Goal: Information Seeking & Learning: Learn about a topic

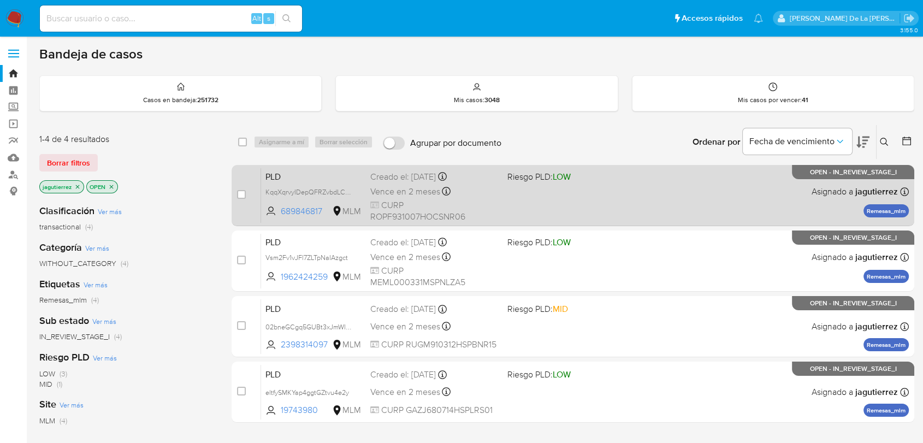
click at [593, 192] on div "PLD KqqXqrvyIDepQFRZvbdLChER 689846817 MLM Riesgo PLD: LOW Creado el: 12/08/202…" at bounding box center [585, 195] width 648 height 55
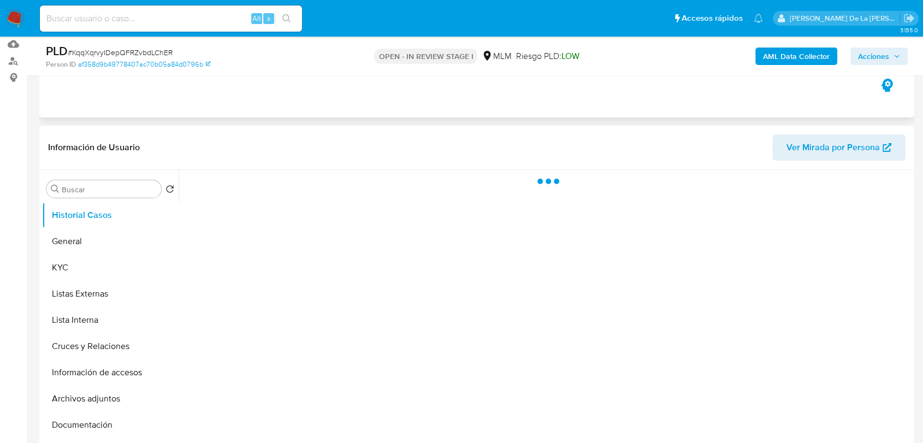
scroll to position [121, 0]
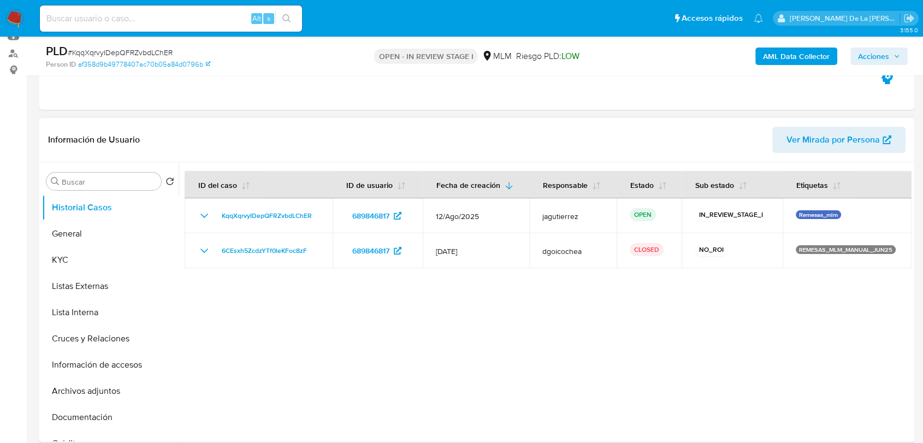
select select "10"
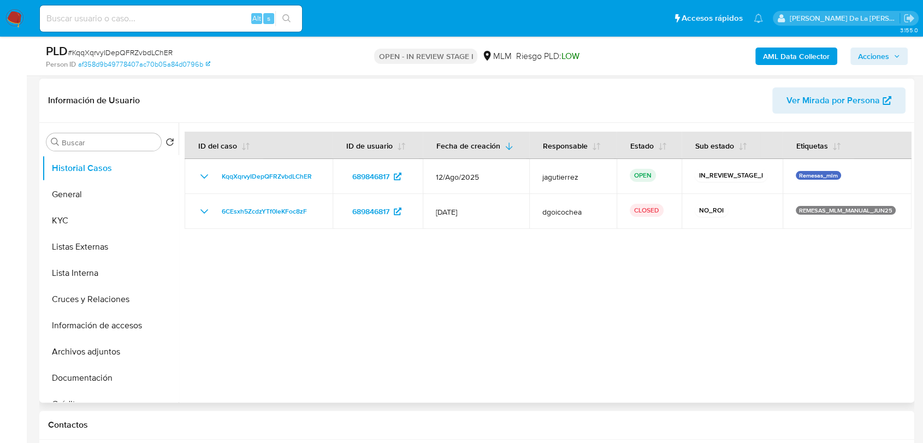
scroll to position [182, 0]
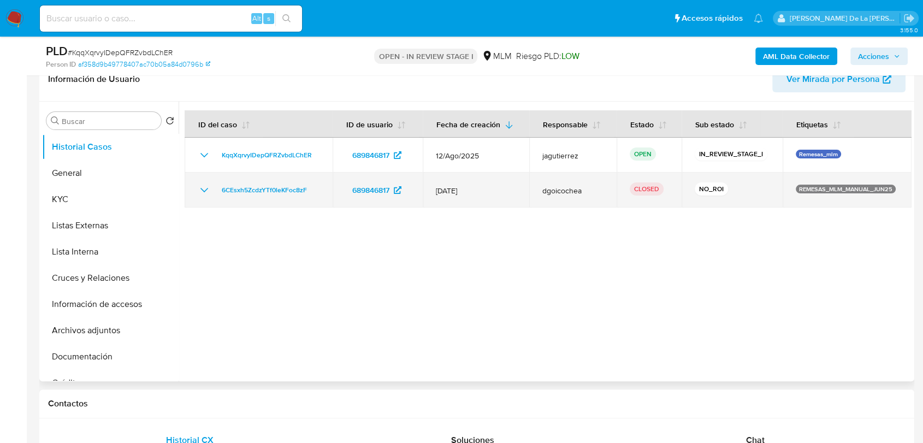
click at [211, 187] on div "6CEsxh5ZcdzYTf0leKFoc8zF" at bounding box center [259, 190] width 122 height 13
click at [205, 186] on icon "Mostrar/Ocultar" at bounding box center [204, 190] width 13 height 13
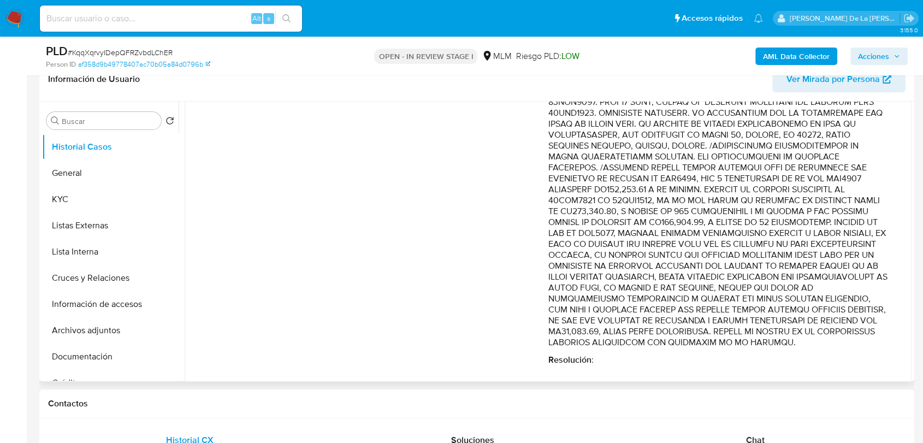
click at [684, 172] on p "Comentario :" at bounding box center [719, 200] width 342 height 295
click at [708, 147] on p "Comentario :" at bounding box center [719, 200] width 342 height 295
drag, startPoint x: 842, startPoint y: 160, endPoint x: 735, endPoint y: 245, distance: 136.9
click at [866, 341] on p "Comentario :" at bounding box center [719, 200] width 342 height 295
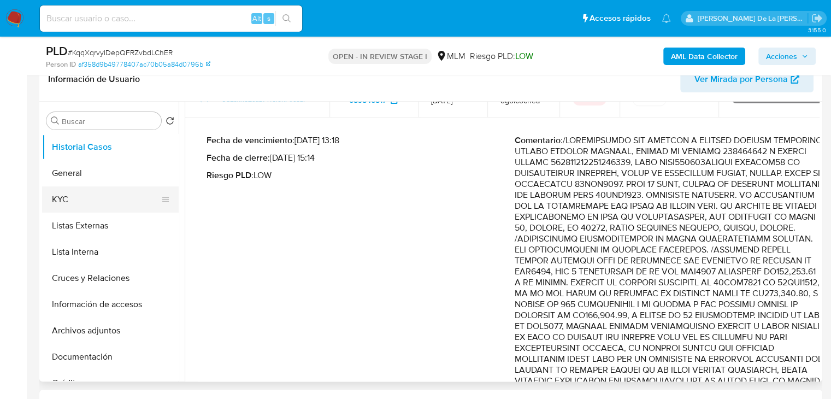
scroll to position [2, 0]
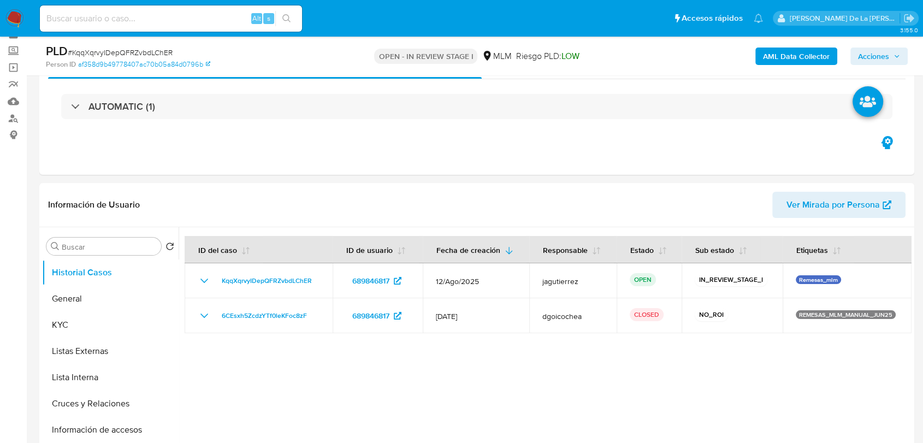
scroll to position [121, 0]
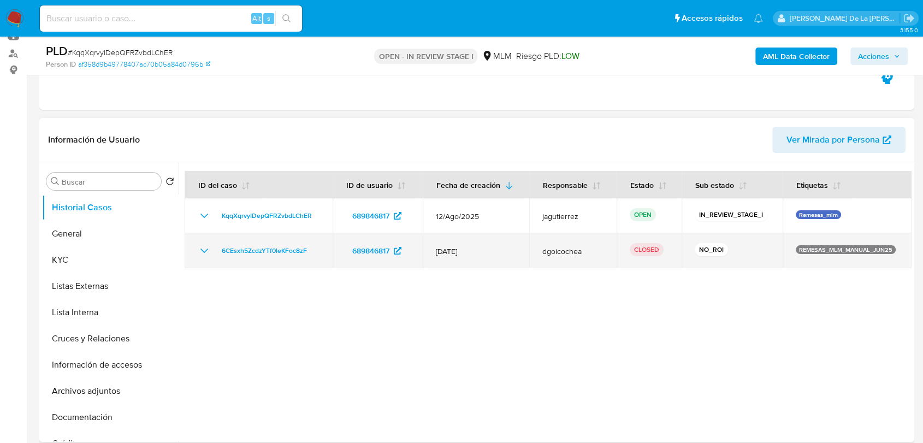
select select "10"
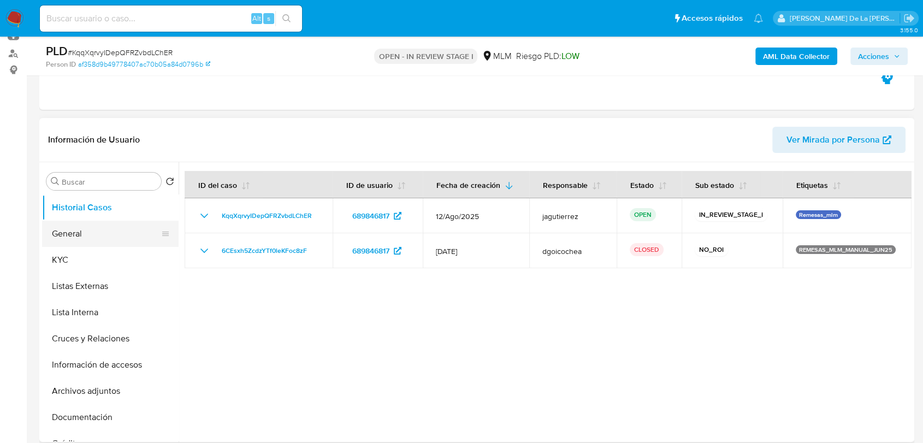
click at [64, 239] on button "General" at bounding box center [106, 234] width 128 height 26
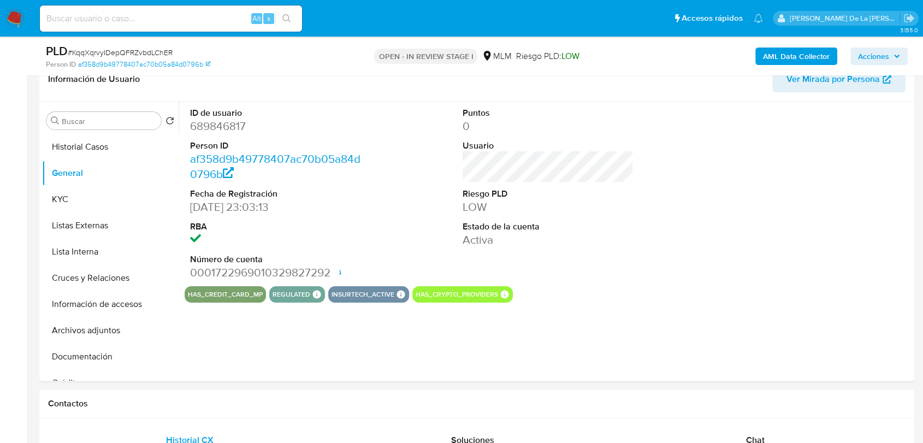
scroll to position [171, 0]
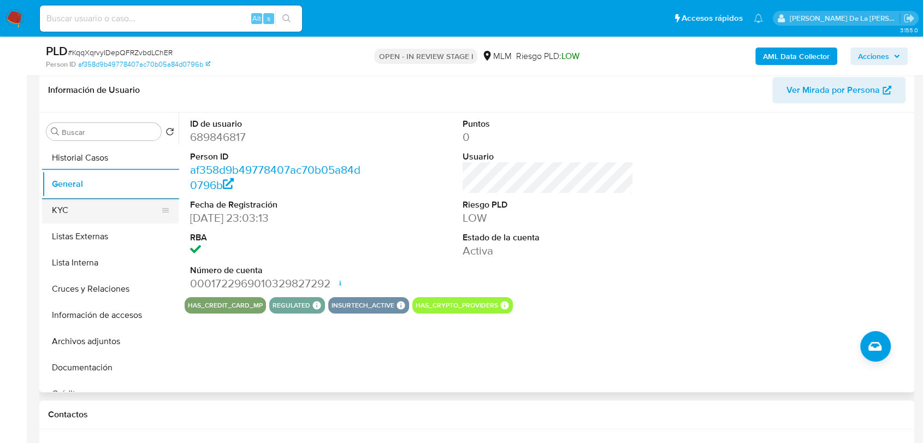
click at [103, 221] on button "KYC" at bounding box center [106, 210] width 128 height 26
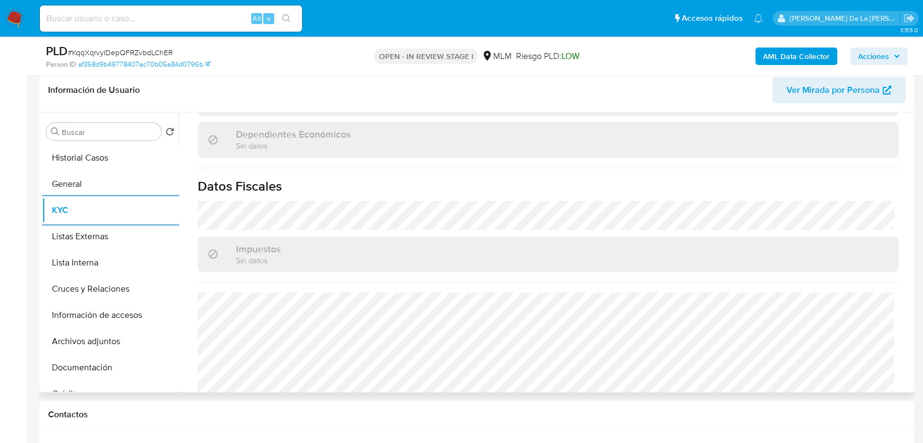
scroll to position [686, 0]
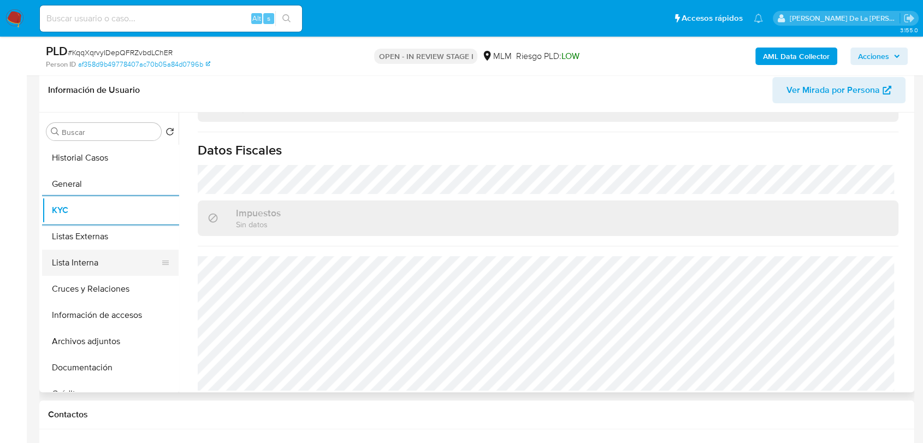
drag, startPoint x: 108, startPoint y: 238, endPoint x: 75, endPoint y: 251, distance: 35.0
click at [107, 238] on button "Listas Externas" at bounding box center [110, 236] width 137 height 26
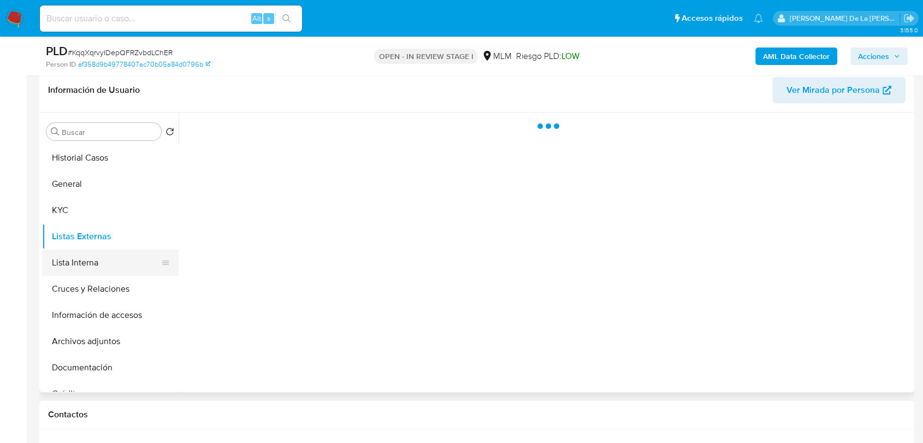
scroll to position [0, 0]
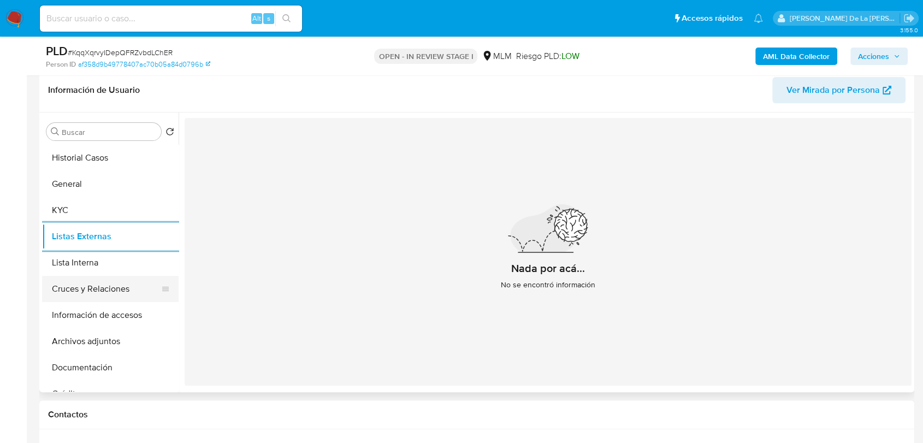
click at [66, 295] on button "Cruces y Relaciones" at bounding box center [106, 289] width 128 height 26
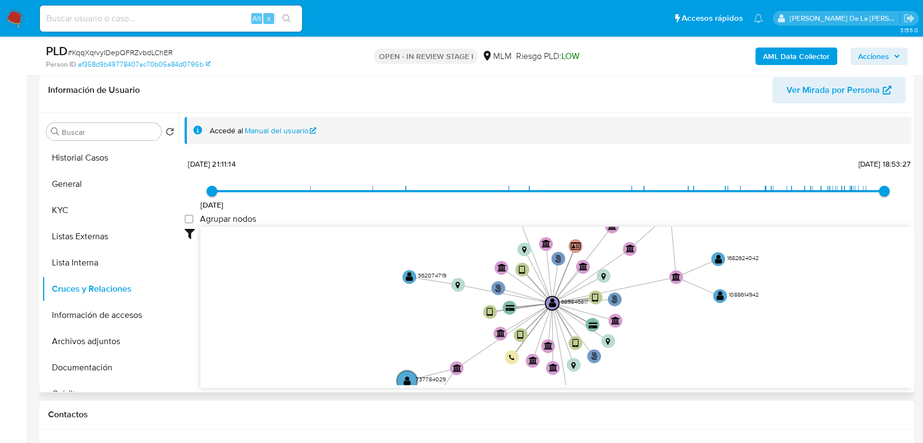
drag, startPoint x: 679, startPoint y: 292, endPoint x: 659, endPoint y: 336, distance: 49.4
click at [661, 334] on icon "user-689846817  689846817 phone-9f44e442fc4b09a64f2218661cd99870  person-af35…" at bounding box center [555, 306] width 711 height 158
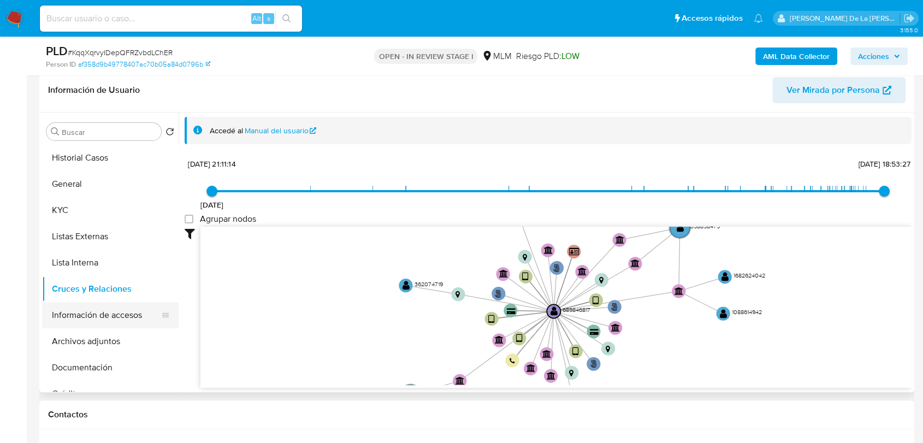
click at [111, 304] on button "Información de accesos" at bounding box center [106, 315] width 128 height 26
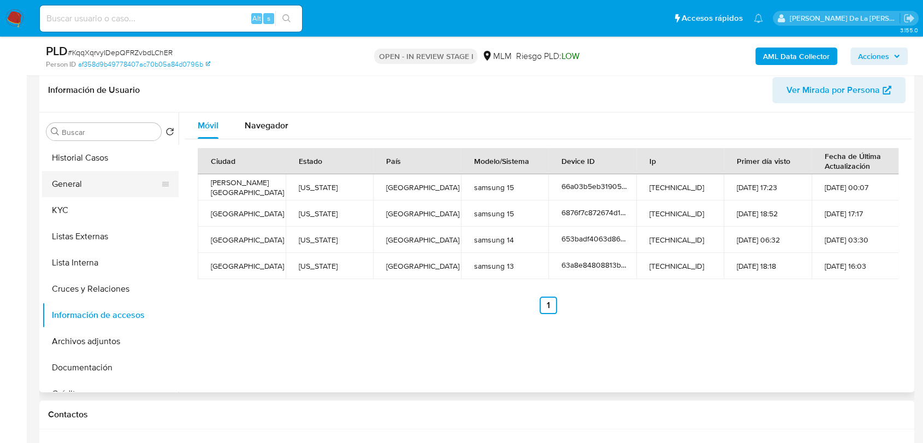
click at [91, 193] on button "General" at bounding box center [106, 184] width 128 height 26
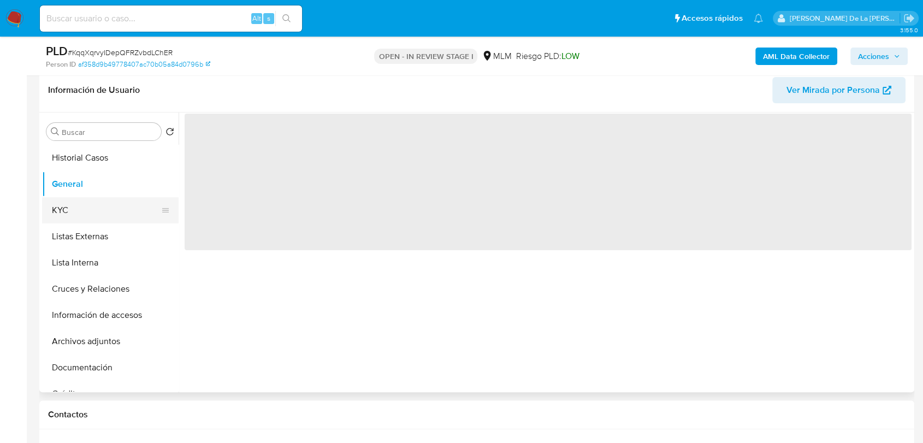
click at [92, 204] on button "KYC" at bounding box center [106, 210] width 128 height 26
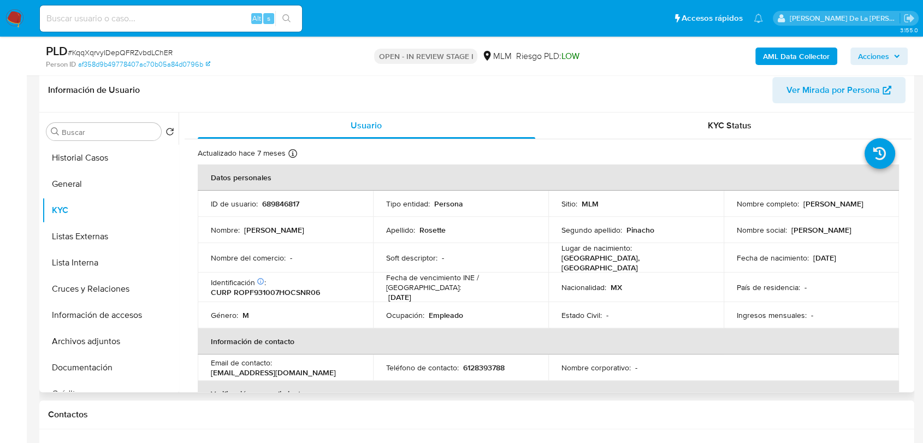
click at [803, 206] on p "Francisco Javier Rosette Pinacho" at bounding box center [833, 204] width 60 height 10
drag, startPoint x: 87, startPoint y: 296, endPoint x: 109, endPoint y: 296, distance: 21.8
click at [87, 296] on button "Cruces y Relaciones" at bounding box center [106, 289] width 128 height 26
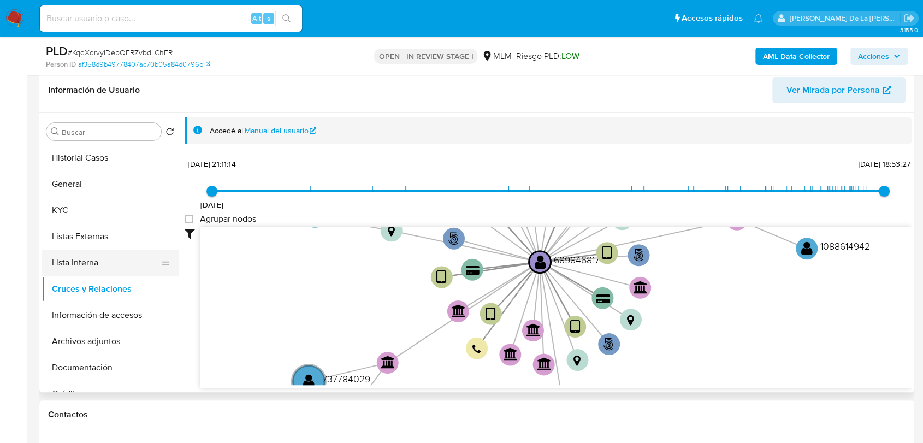
click at [89, 272] on button "Lista Interna" at bounding box center [106, 263] width 128 height 26
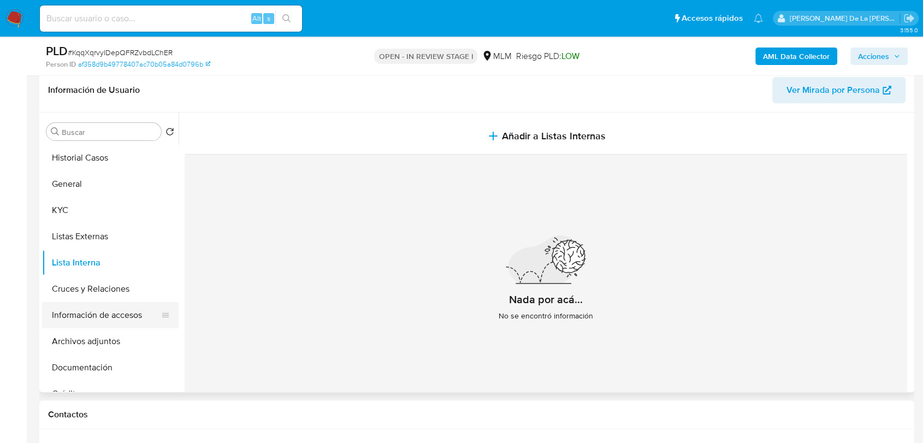
click at [91, 324] on button "Información de accesos" at bounding box center [106, 315] width 128 height 26
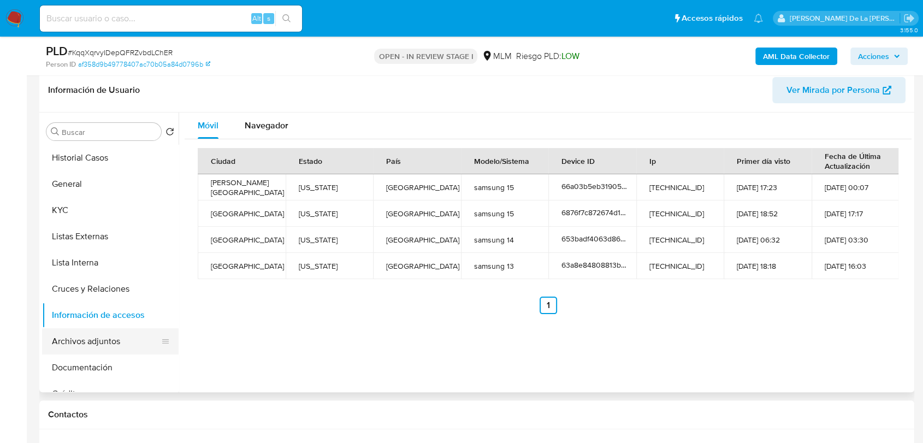
click at [85, 350] on button "Archivos adjuntos" at bounding box center [106, 341] width 128 height 26
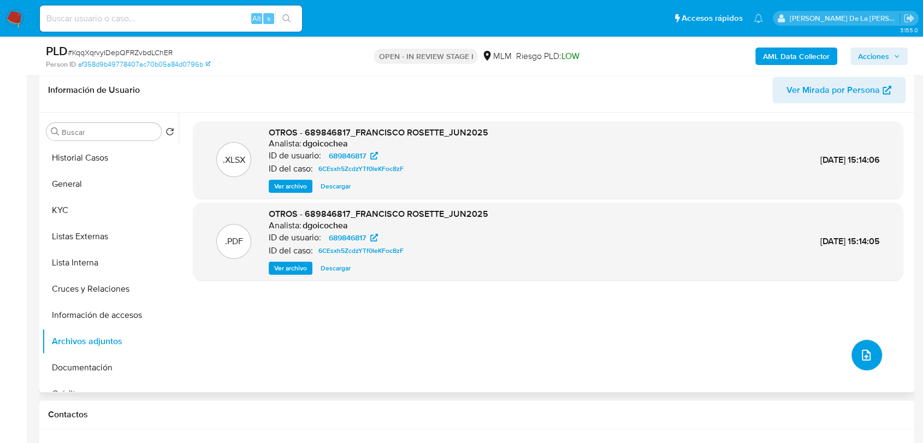
click at [860, 362] on button "upload-file" at bounding box center [867, 355] width 31 height 31
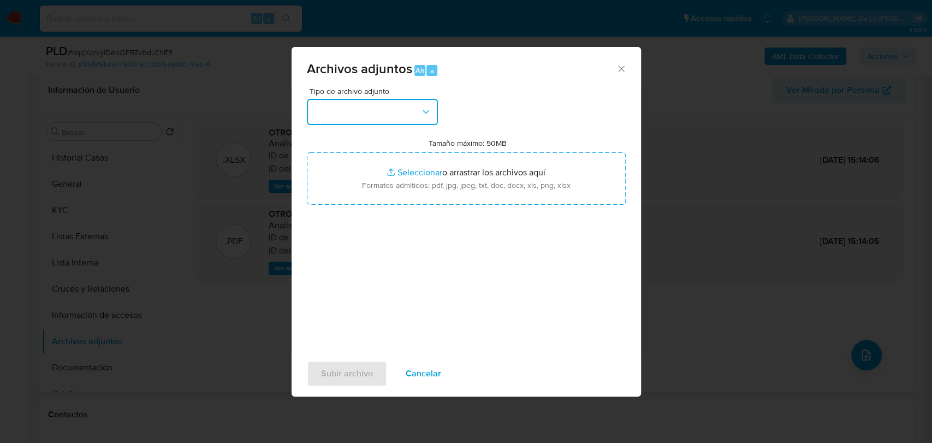
click at [393, 115] on button "button" at bounding box center [372, 112] width 131 height 26
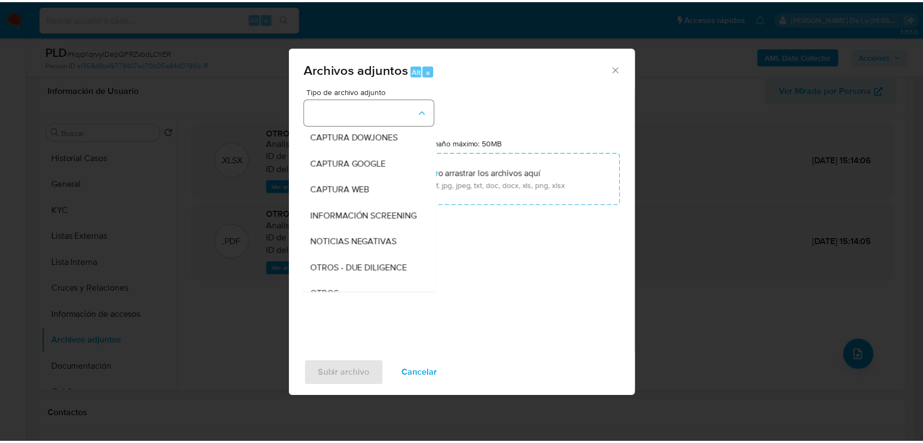
scroll to position [57, 0]
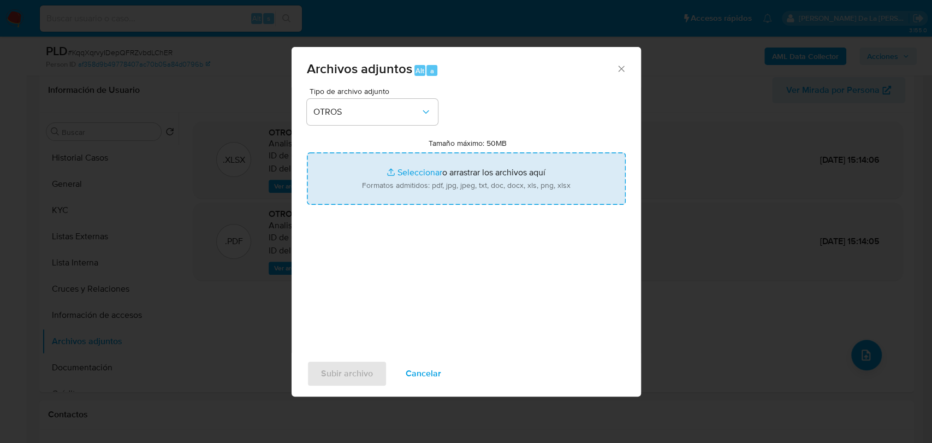
type input "C:\fakepath\689846817_FRANCISCO JAVIER ROSETTE PINACHO_AGO2025.pdf"
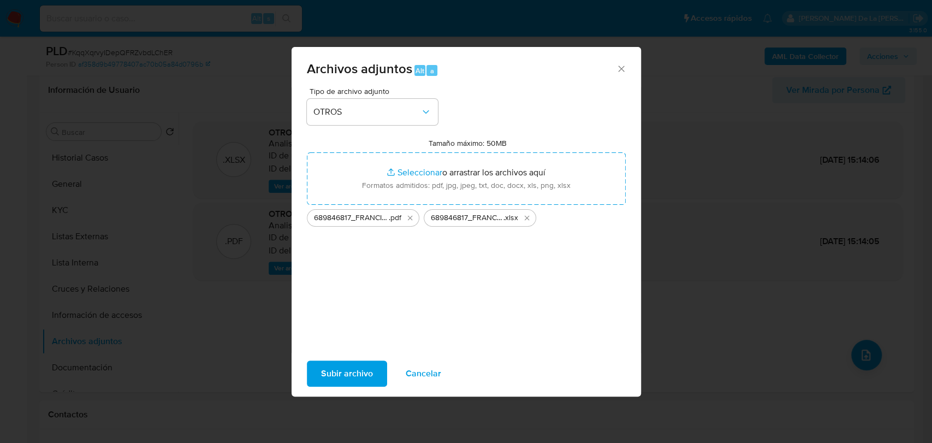
click at [398, 285] on div "Tipo de archivo adjunto OTROS Tamaño máximo: 50MB Seleccionar archivos Seleccio…" at bounding box center [466, 216] width 319 height 258
click at [348, 371] on span "Subir archivo" at bounding box center [347, 374] width 52 height 24
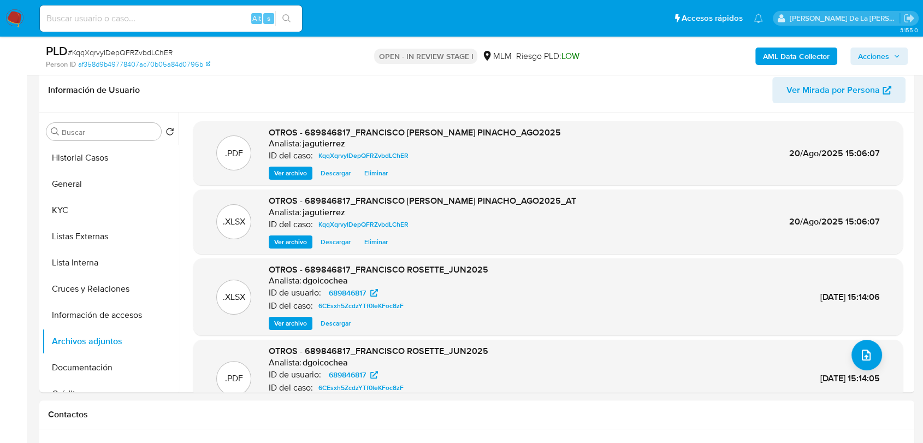
click at [882, 49] on span "Acciones" at bounding box center [873, 56] width 31 height 17
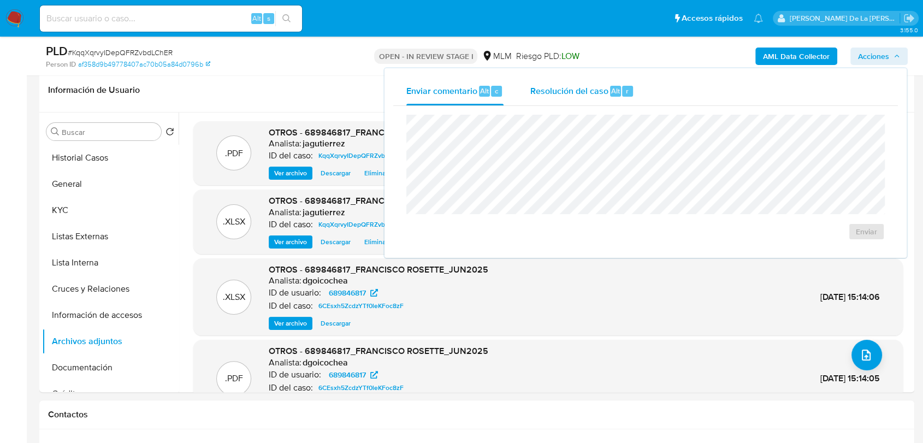
click at [624, 84] on div "Resolución del caso Alt r" at bounding box center [582, 91] width 104 height 28
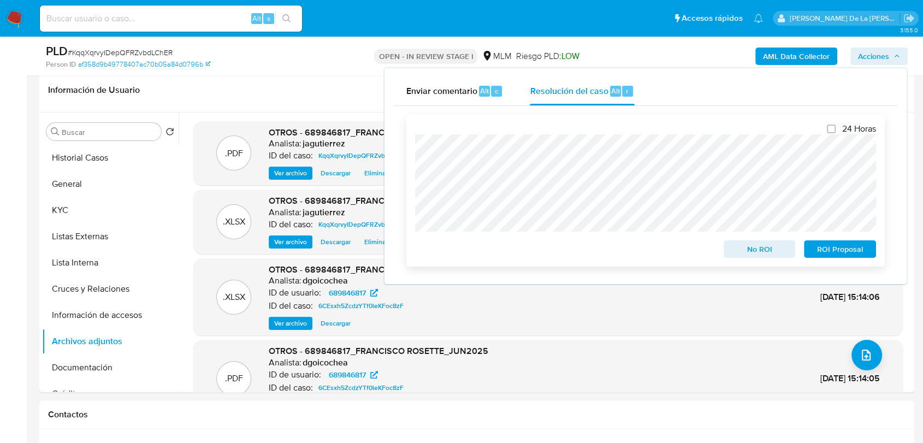
click at [764, 255] on span "No ROI" at bounding box center [759, 248] width 57 height 15
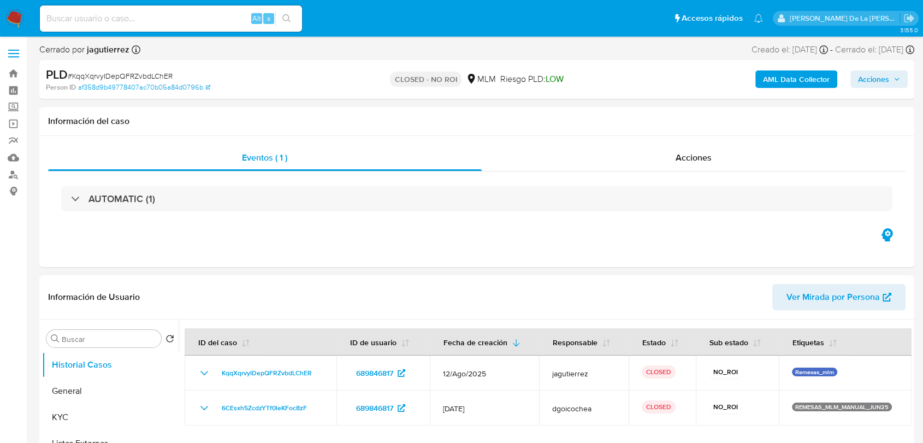
select select "10"
drag, startPoint x: 11, startPoint y: 21, endPoint x: 31, endPoint y: 20, distance: 19.2
click at [11, 21] on img at bounding box center [14, 18] width 19 height 19
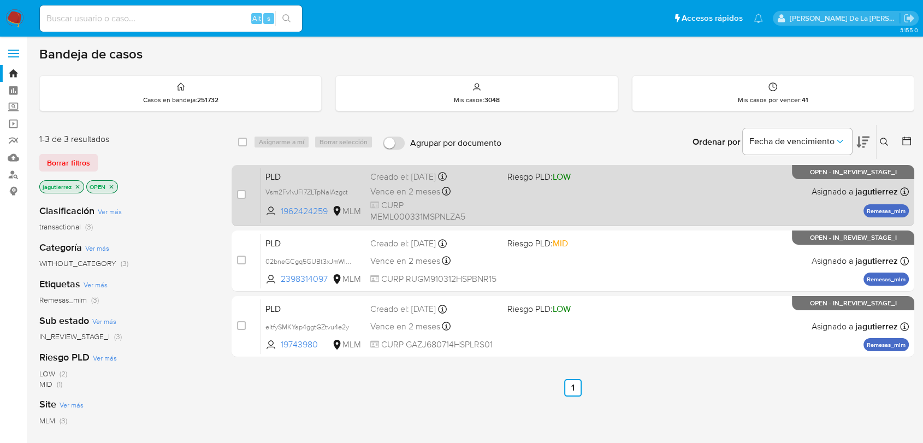
click at [547, 186] on div "PLD Vsm2Fv1vJFl7ZLTpNaIAzgct 1962424259 MLM Riesgo PLD: LOW Creado el: [DATE] C…" at bounding box center [585, 195] width 648 height 55
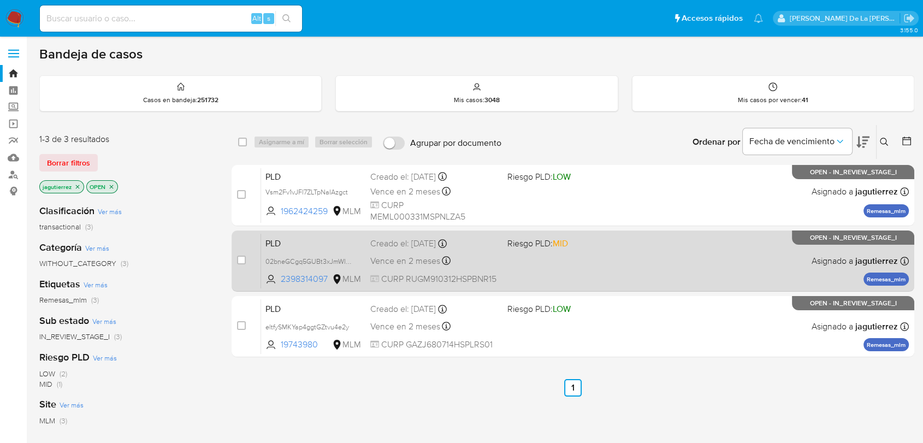
click at [574, 252] on div "PLD 02bneGCgq5GUBt3xJmWId2ZK 2398314097 MLM Riesgo PLD: MID Creado el: [DATE] C…" at bounding box center [585, 260] width 648 height 55
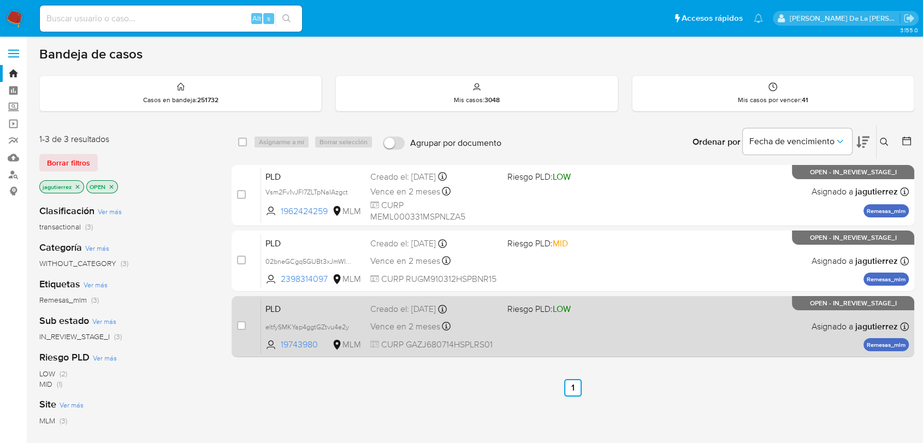
click at [594, 309] on span "Riesgo PLD: LOW" at bounding box center [571, 308] width 128 height 14
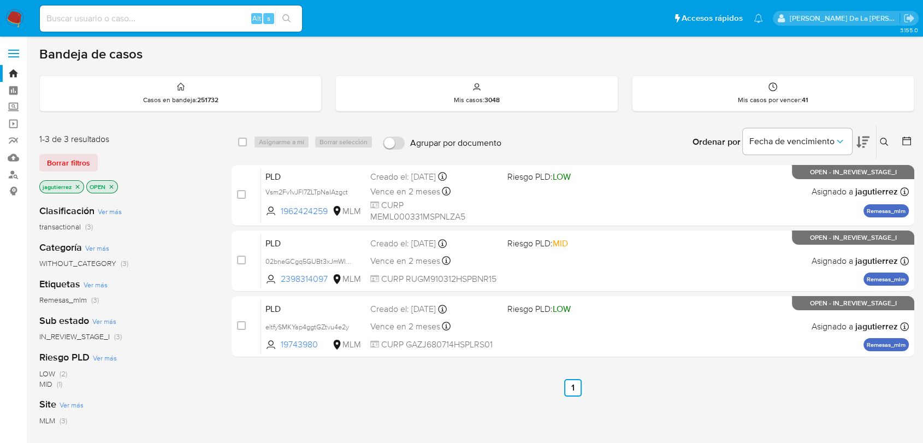
click at [10, 19] on img at bounding box center [14, 18] width 19 height 19
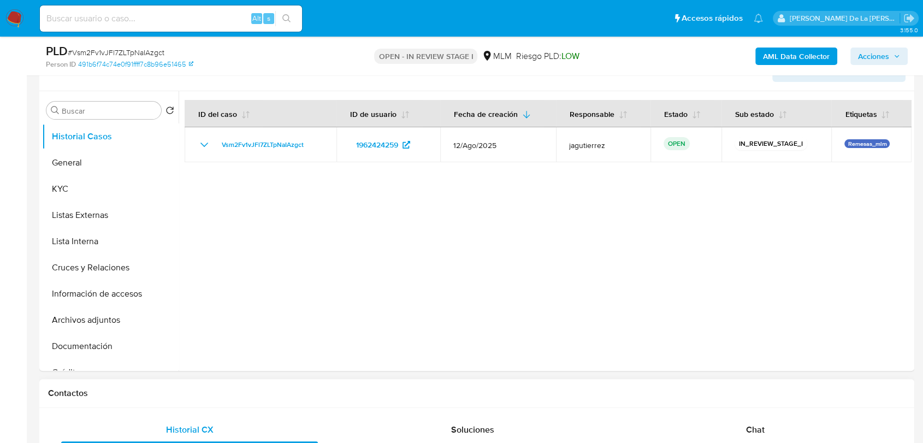
select select "10"
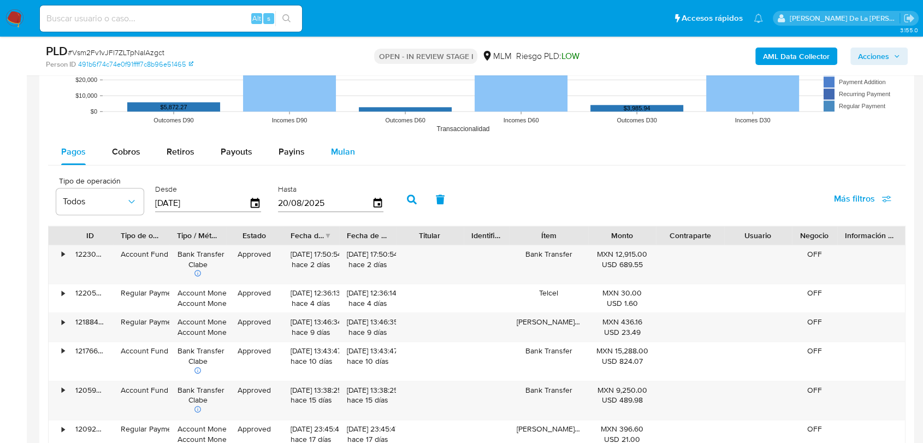
click at [335, 154] on span "Mulan" at bounding box center [343, 151] width 24 height 13
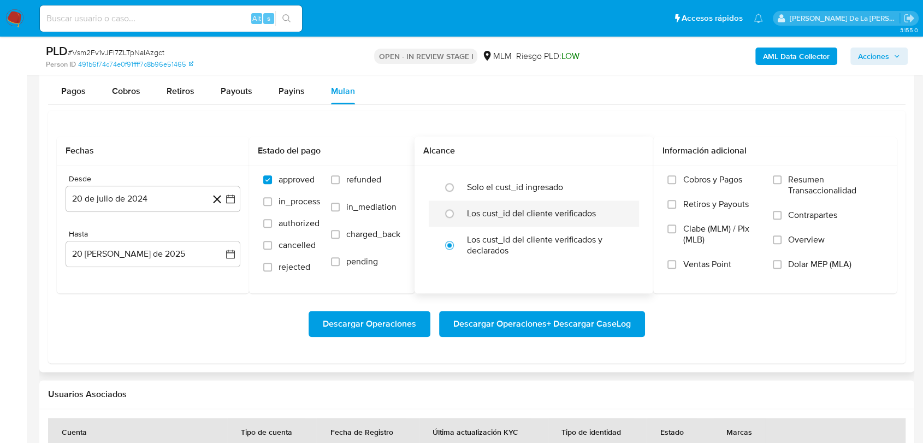
scroll to position [1153, 0]
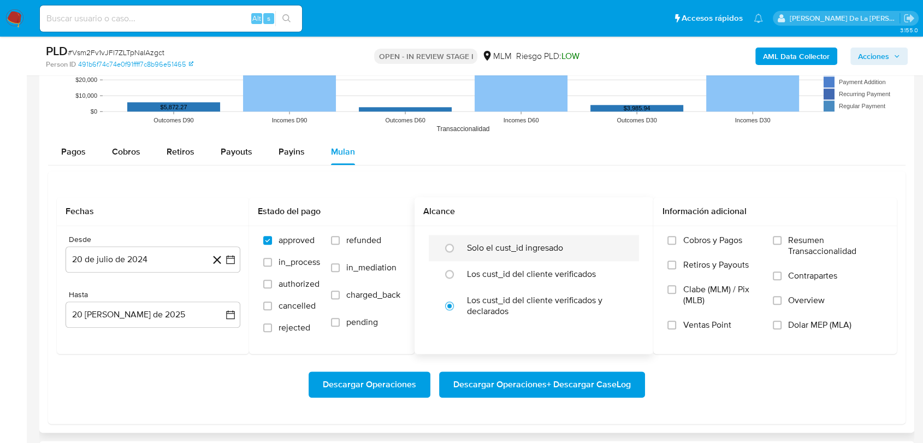
click at [467, 249] on div at bounding box center [451, 248] width 29 height 23
radio input "true"
click at [677, 250] on label "Cobros y Pagos" at bounding box center [714, 247] width 94 height 25
click at [676, 245] on input "Cobros y Pagos" at bounding box center [671, 240] width 9 height 9
click at [688, 246] on label "Cobros y Pagos" at bounding box center [714, 247] width 94 height 25
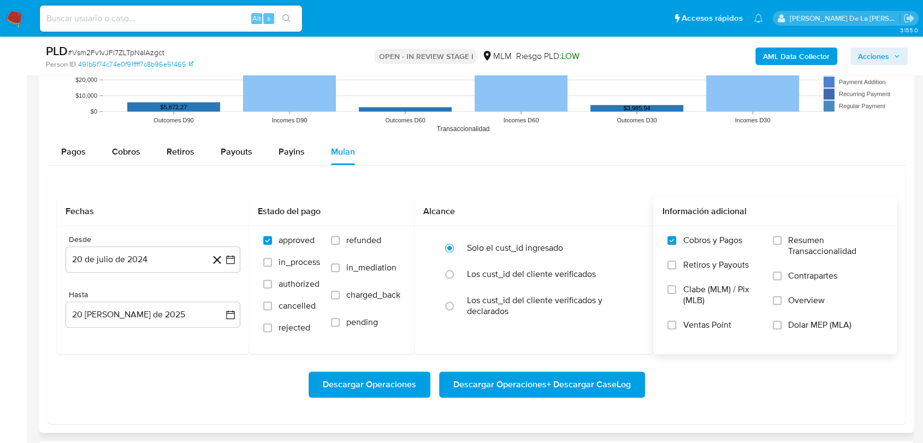
click at [676, 245] on input "Cobros y Pagos" at bounding box center [671, 240] width 9 height 9
click at [235, 256] on icon "button" at bounding box center [230, 259] width 11 height 11
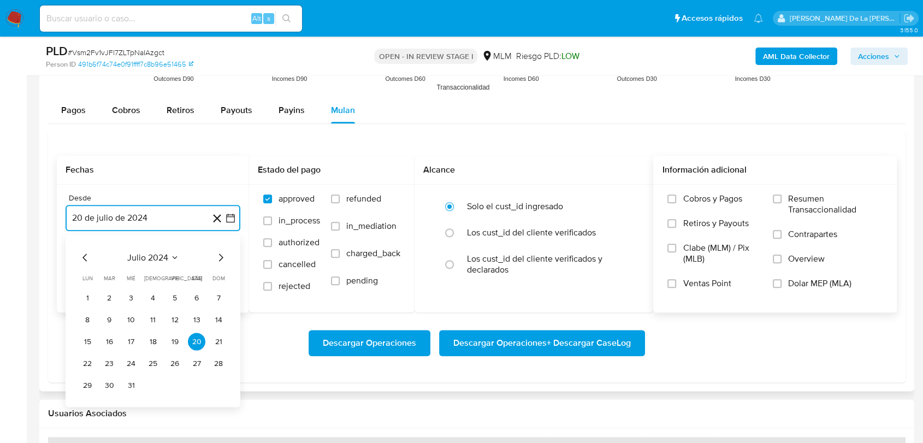
scroll to position [1214, 0]
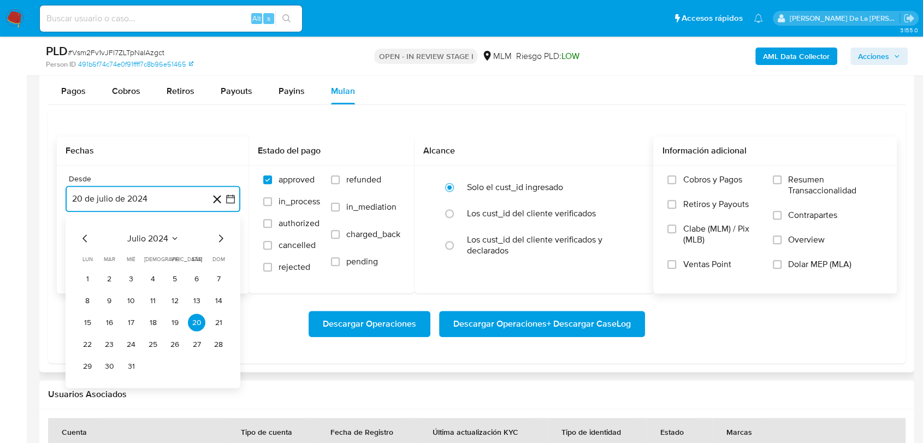
click at [222, 232] on icon "Mes siguiente" at bounding box center [220, 238] width 13 height 13
click at [222, 233] on icon "Mes siguiente" at bounding box center [220, 238] width 13 height 13
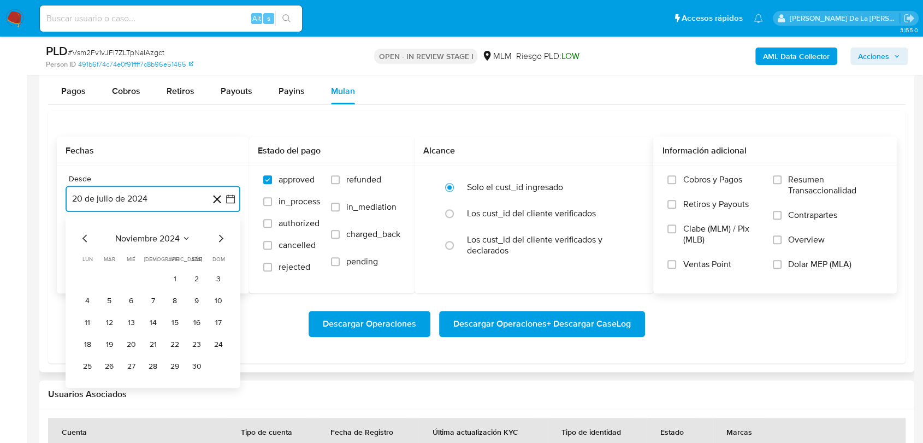
click at [222, 233] on icon "Mes siguiente" at bounding box center [220, 238] width 13 height 13
click at [110, 280] on button "1" at bounding box center [108, 278] width 17 height 17
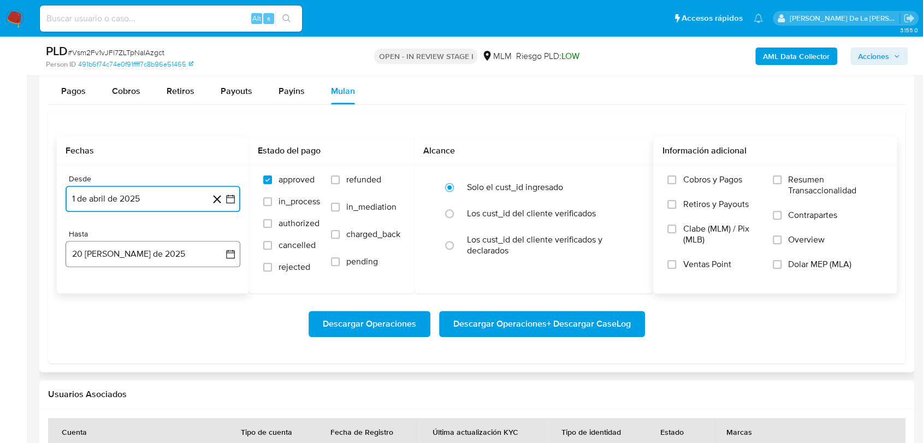
click at [120, 264] on button "20 de agosto de 2025" at bounding box center [153, 254] width 175 height 26
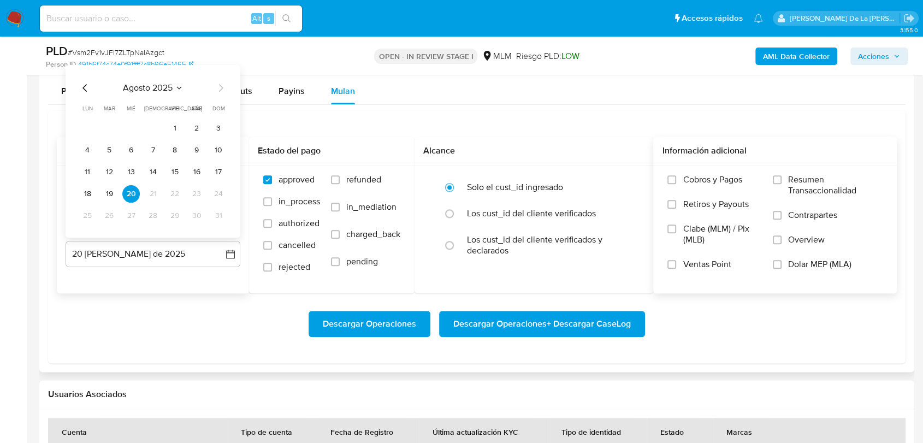
click at [81, 88] on icon "Mes anterior" at bounding box center [85, 87] width 13 height 13
click at [150, 215] on button "31" at bounding box center [152, 214] width 17 height 17
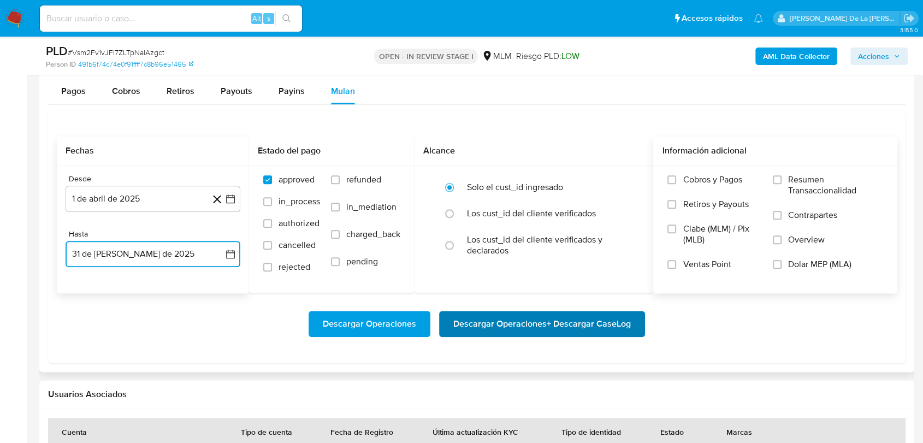
click at [528, 312] on span "Descargar Operaciones + Descargar CaseLog" at bounding box center [542, 324] width 178 height 24
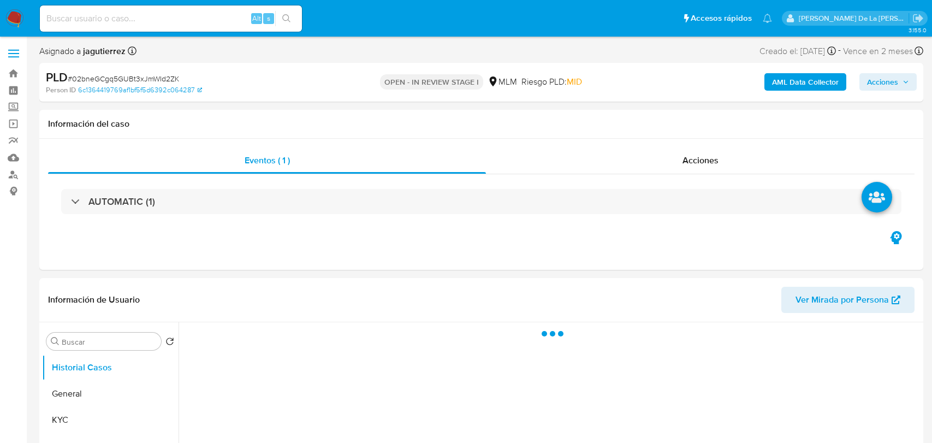
select select "10"
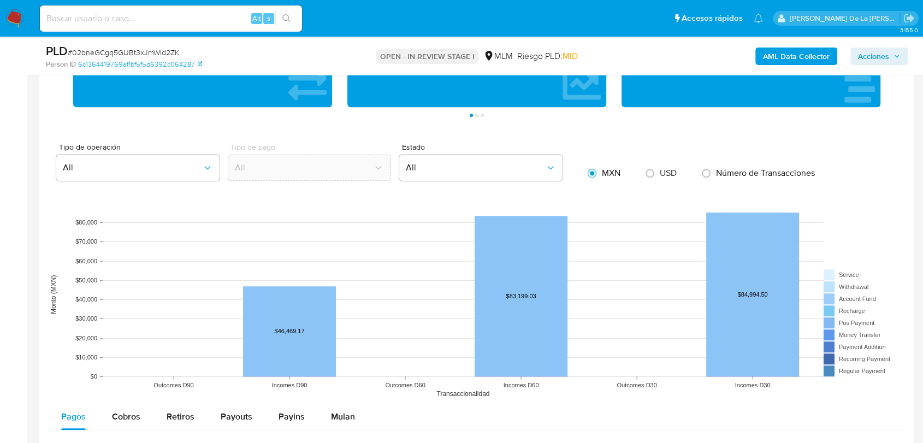
scroll to position [1092, 0]
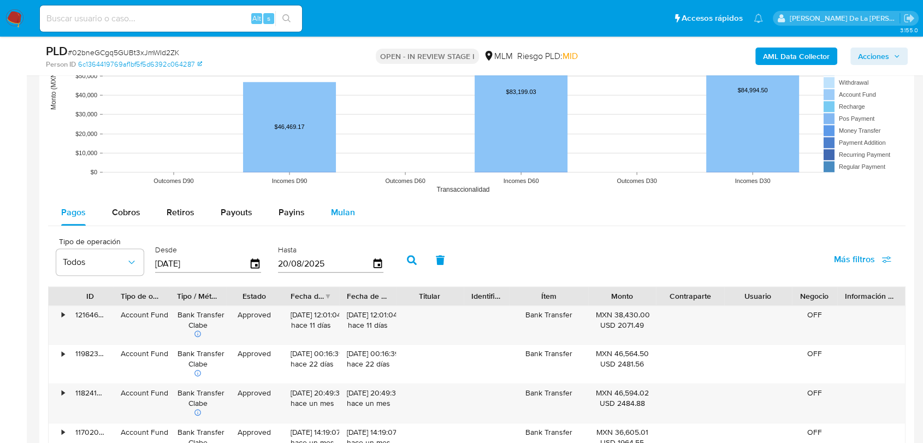
click at [332, 219] on div "Mulan" at bounding box center [343, 212] width 24 height 26
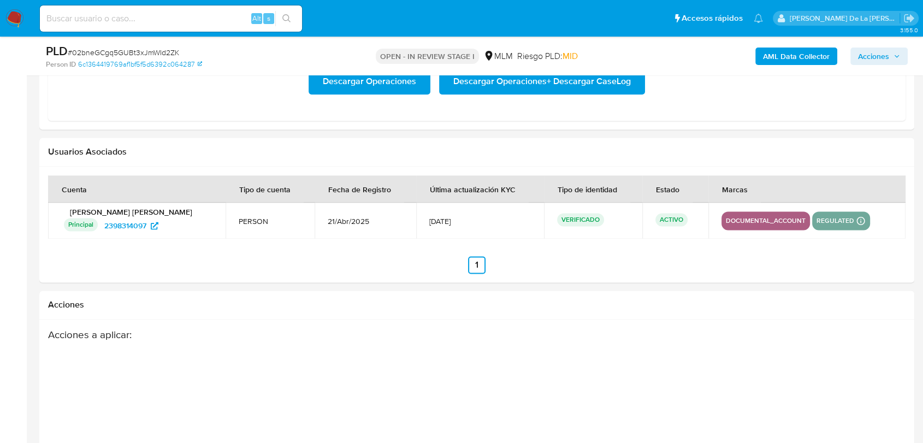
scroll to position [1214, 0]
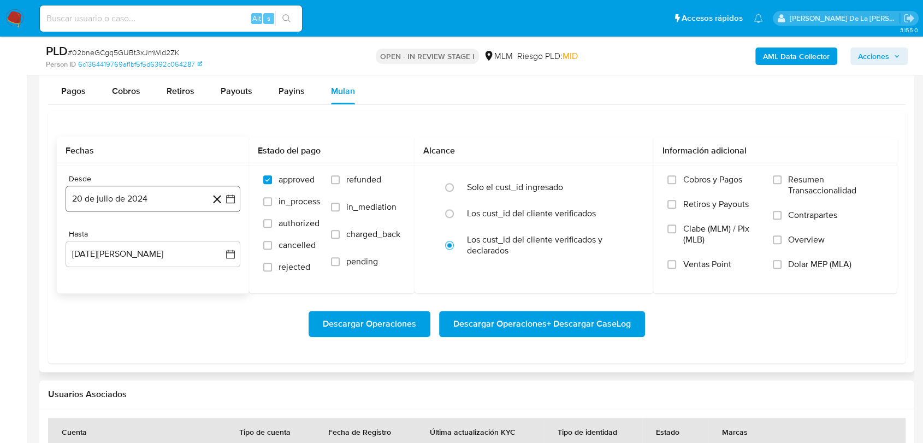
click at [234, 202] on icon "button" at bounding box center [230, 198] width 11 height 11
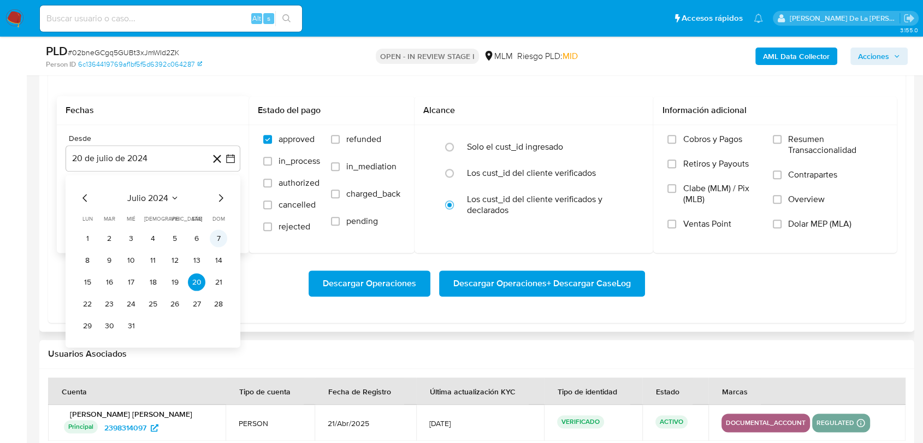
scroll to position [1274, 0]
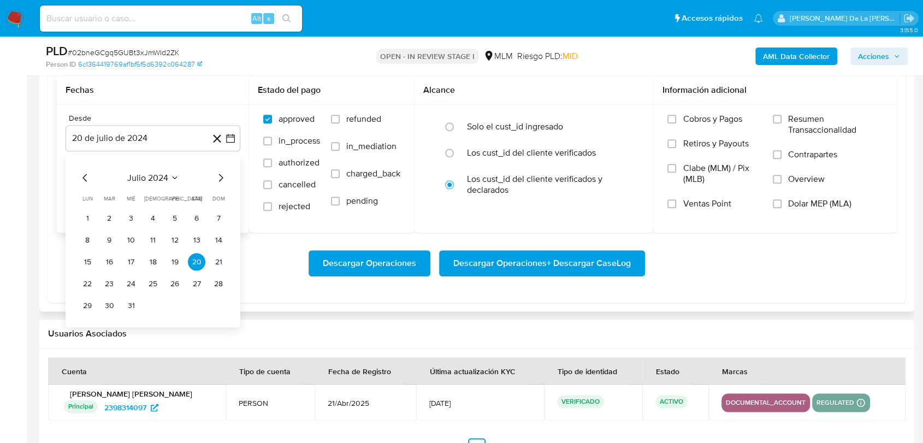
click at [223, 181] on icon "Mes siguiente" at bounding box center [220, 177] width 13 height 13
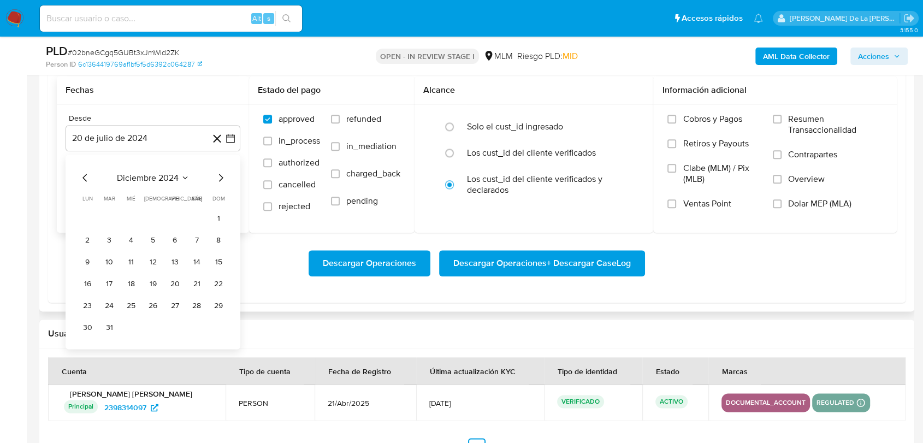
click at [223, 181] on icon "Mes siguiente" at bounding box center [220, 177] width 13 height 13
click at [195, 214] on button "1" at bounding box center [196, 217] width 17 height 17
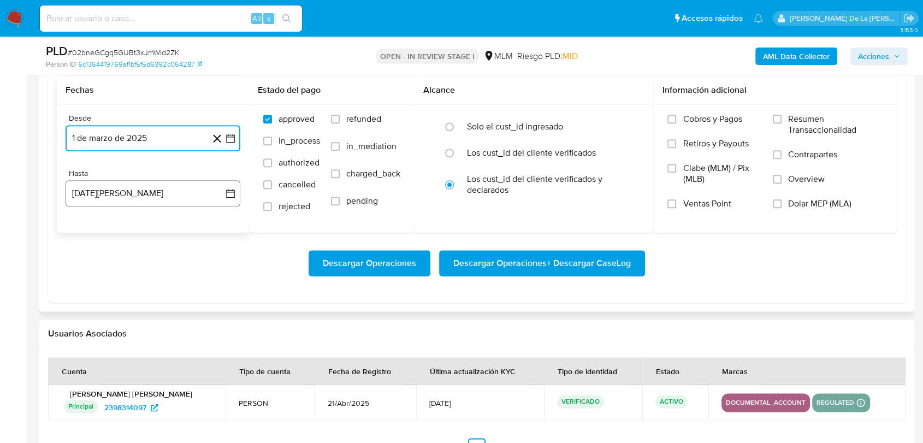
drag, startPoint x: 159, startPoint y: 184, endPoint x: 158, endPoint y: 190, distance: 6.6
click at [159, 185] on button "20 [PERSON_NAME] de 2025" at bounding box center [153, 193] width 175 height 26
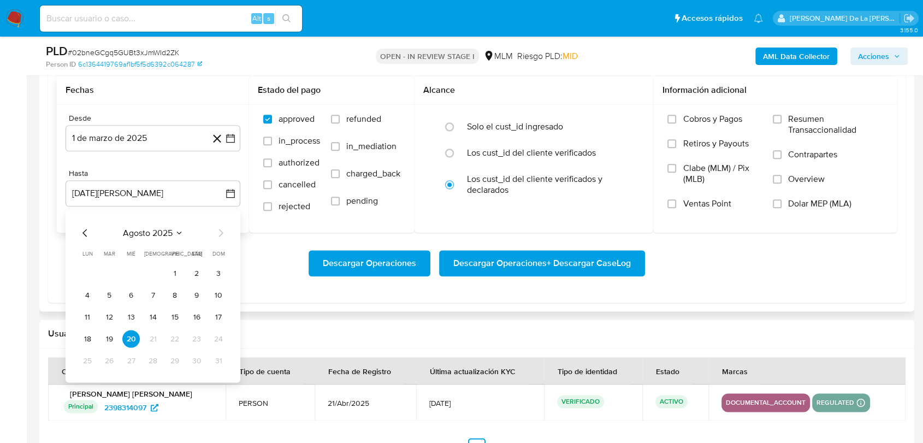
click at [74, 232] on div "agosto 2025 agosto 2025 lun lunes mar martes mié miércoles jue jueves vie viern…" at bounding box center [153, 296] width 175 height 173
click at [81, 231] on icon "Mes anterior" at bounding box center [85, 232] width 13 height 13
click at [150, 359] on button "31" at bounding box center [152, 360] width 17 height 17
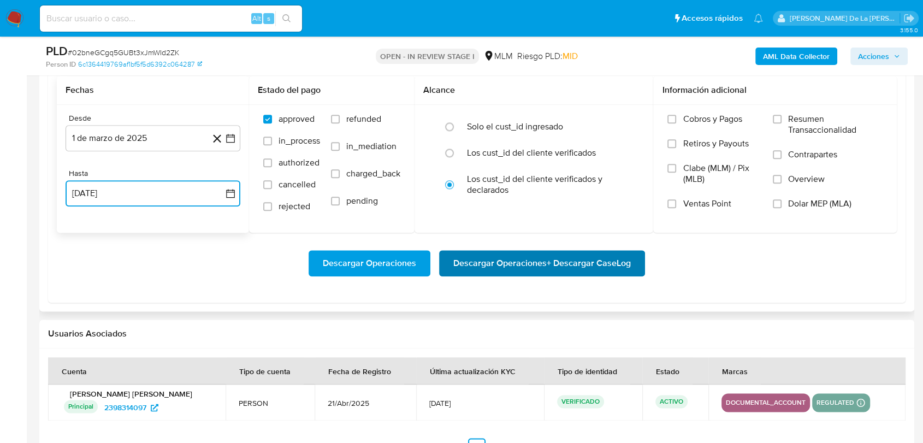
click at [564, 263] on span "Descargar Operaciones + Descargar CaseLog" at bounding box center [542, 263] width 178 height 24
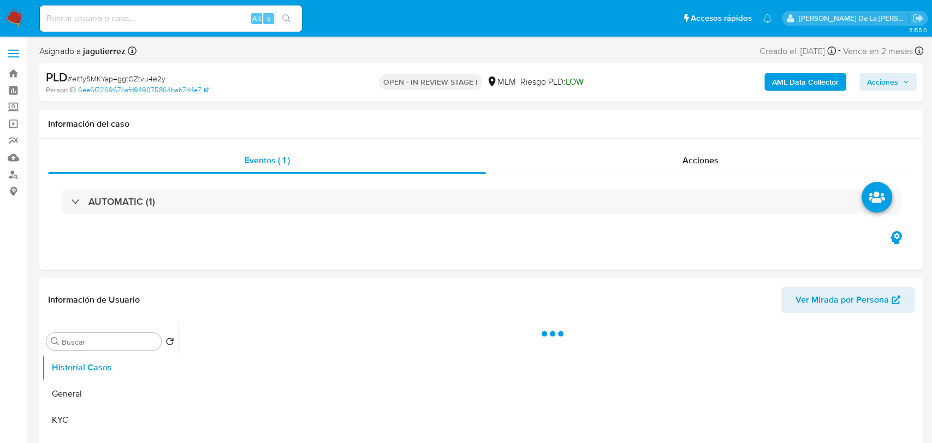
select select "10"
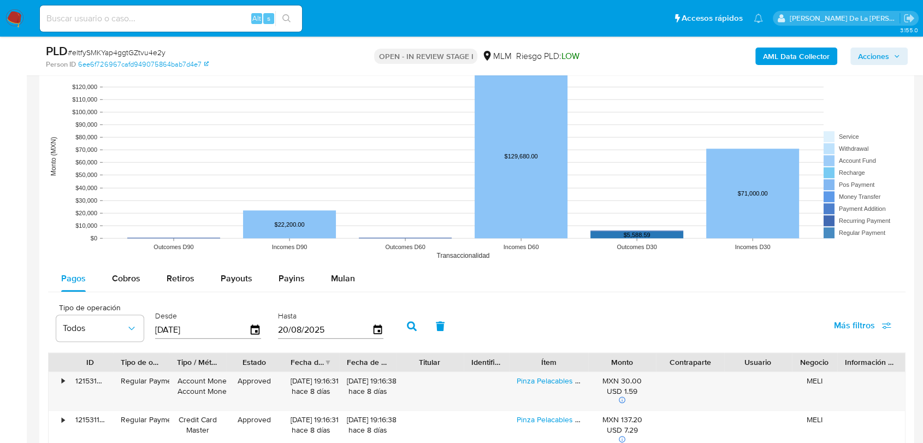
scroll to position [1153, 0]
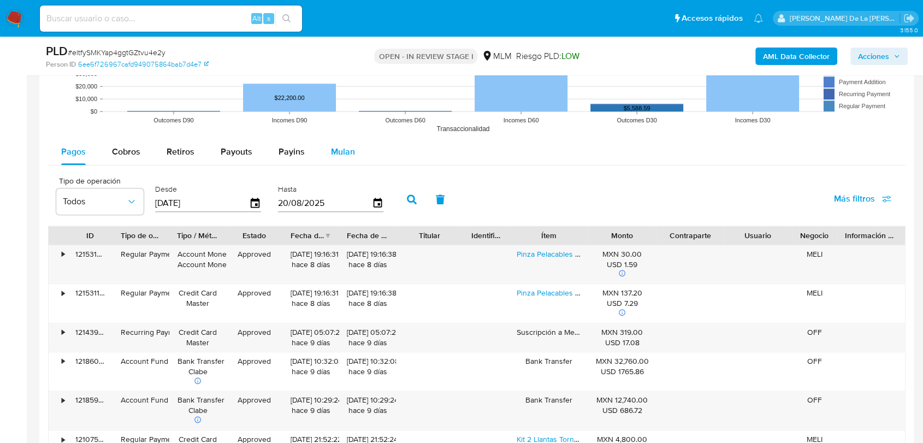
click at [335, 150] on span "Mulan" at bounding box center [343, 151] width 24 height 13
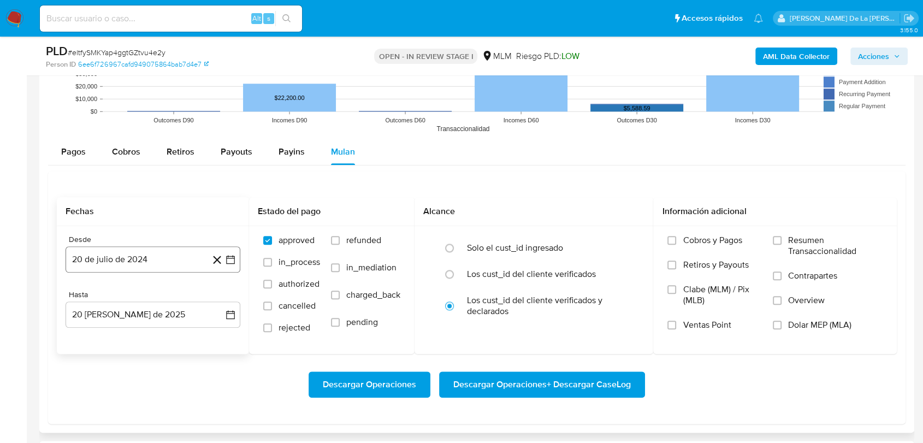
click at [230, 255] on icon "button" at bounding box center [230, 259] width 11 height 11
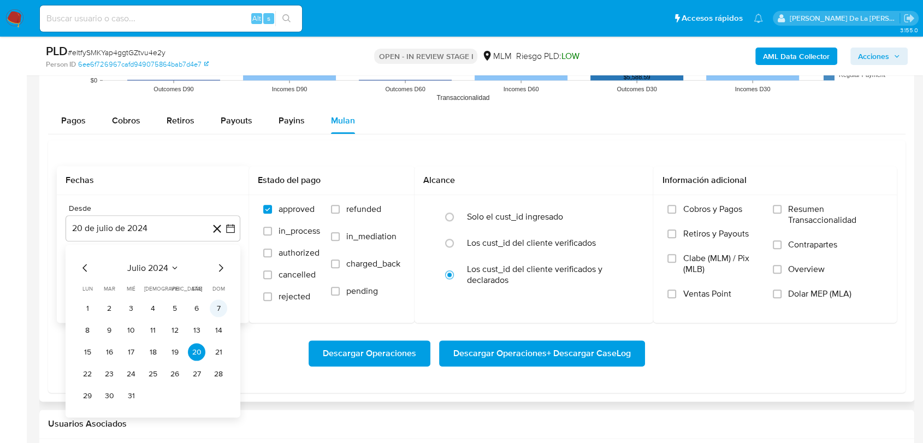
scroll to position [1214, 0]
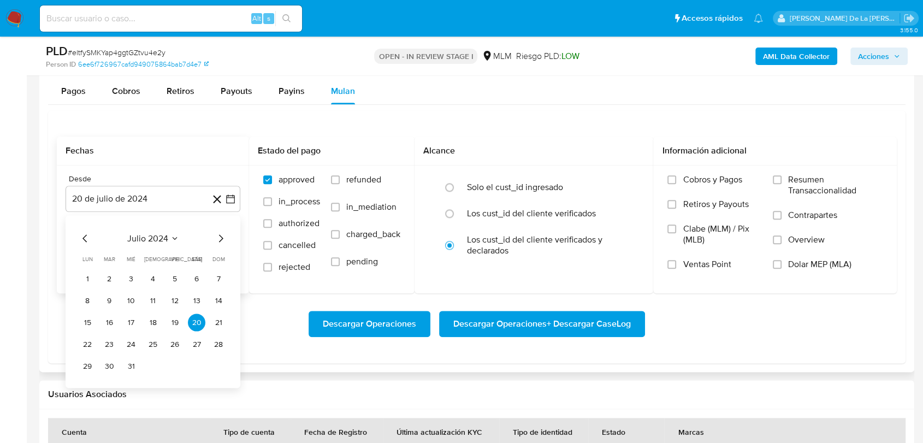
click at [220, 241] on icon "Mes siguiente" at bounding box center [221, 238] width 4 height 8
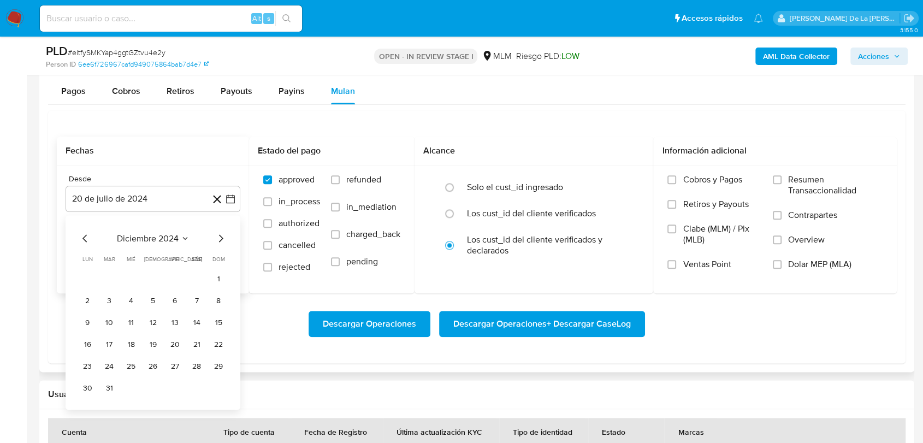
click at [220, 241] on icon "Mes siguiente" at bounding box center [221, 238] width 4 height 8
click at [221, 239] on icon "Mes siguiente" at bounding box center [221, 238] width 4 height 8
click at [114, 276] on button "1" at bounding box center [108, 278] width 17 height 17
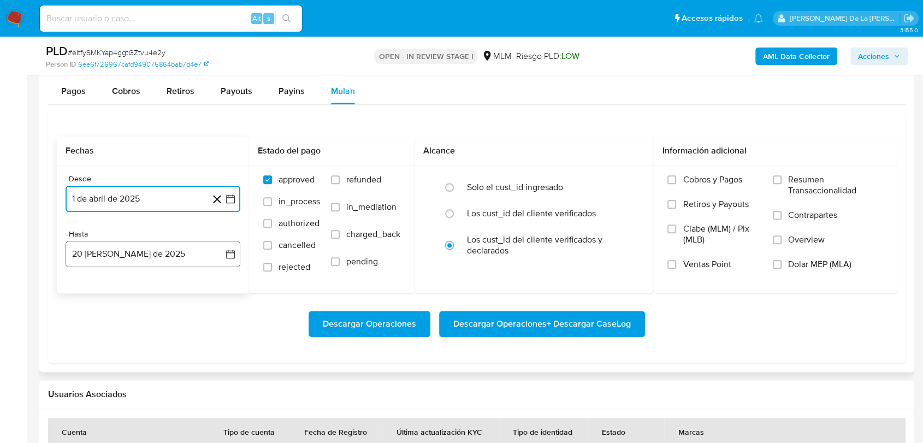
click at [130, 251] on button "20 de agosto de 2025" at bounding box center [153, 254] width 175 height 26
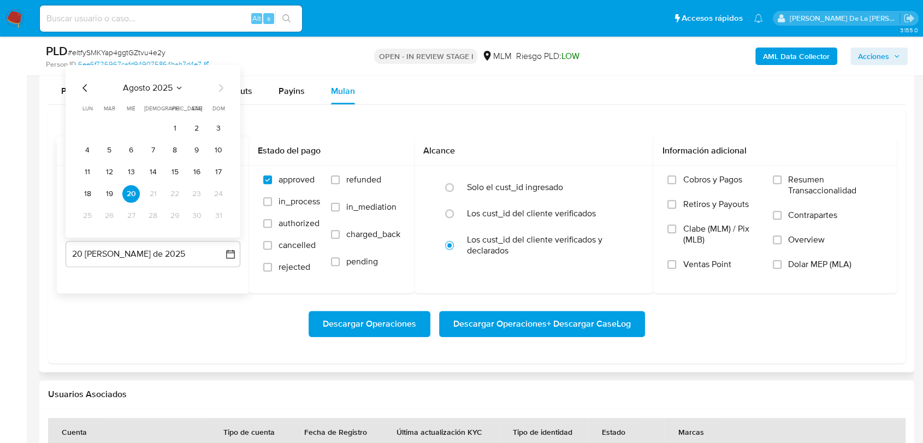
click at [81, 78] on div "agosto 2025 agosto 2025 lun lunes mar martes mié miércoles jue jueves vie viern…" at bounding box center [153, 150] width 175 height 173
click at [86, 87] on icon "Mes anterior" at bounding box center [85, 87] width 13 height 13
click at [149, 215] on button "31" at bounding box center [152, 214] width 17 height 17
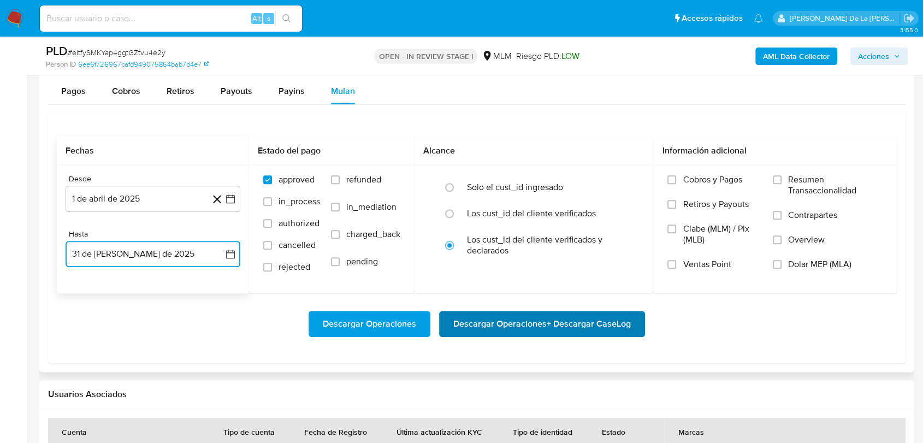
click at [527, 333] on span "Descargar Operaciones + Descargar CaseLog" at bounding box center [542, 324] width 178 height 24
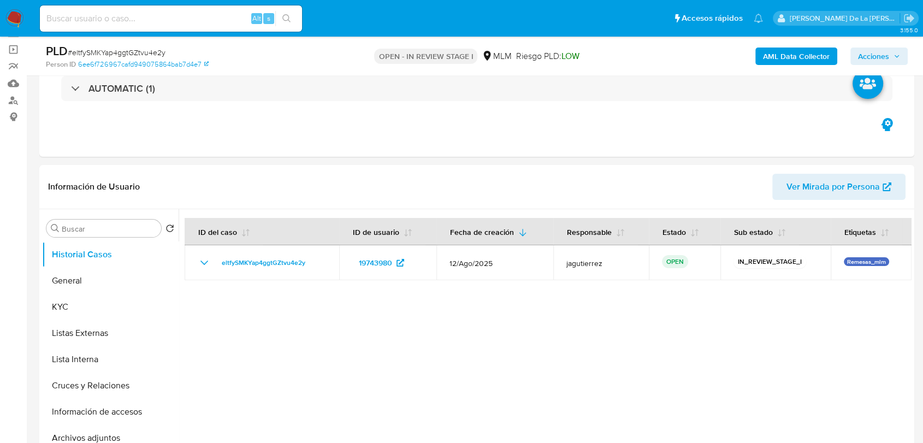
scroll to position [0, 0]
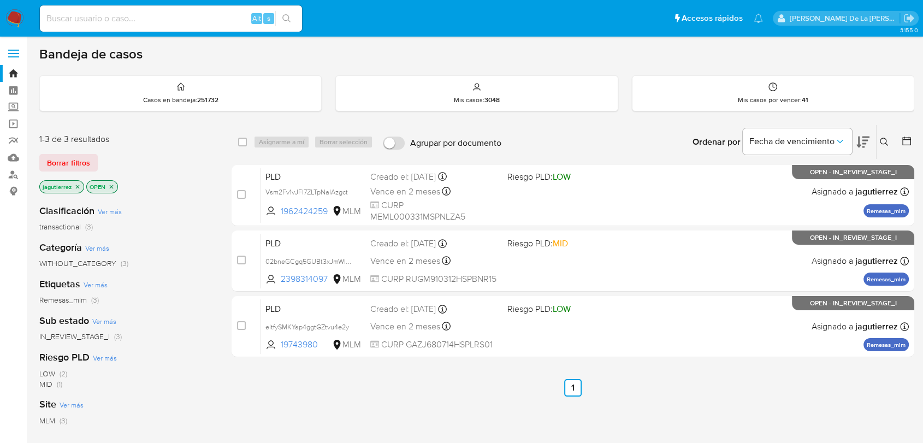
click at [75, 185] on icon "close-filter" at bounding box center [77, 187] width 7 height 7
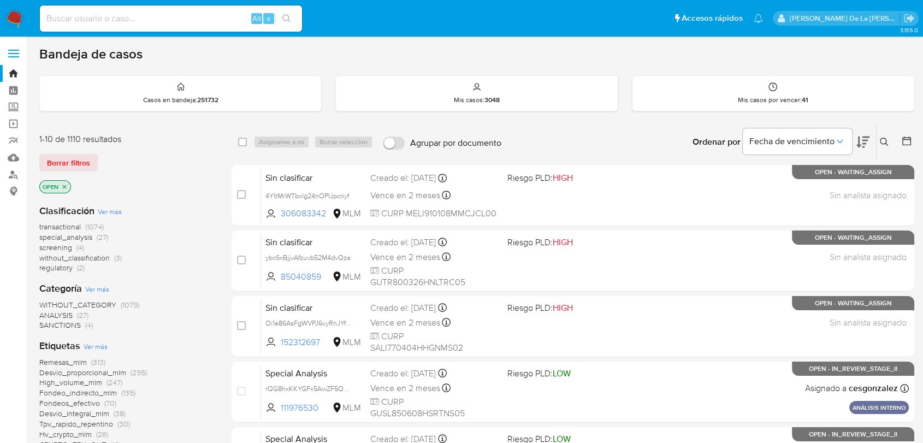
click at [63, 250] on span "screening" at bounding box center [55, 247] width 33 height 11
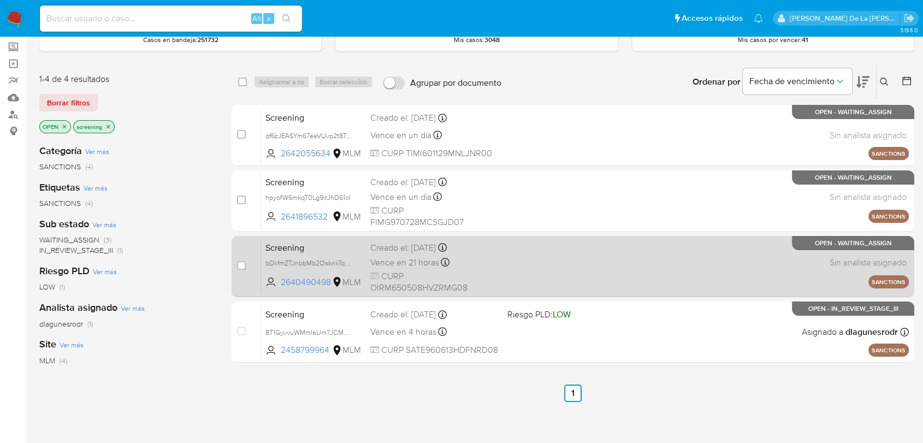
scroll to position [61, 0]
click at [587, 273] on div "Screening bDkfmZTJnbbMb2OsknkTqwua 2640490498 MLM Creado el: [DATE] Creado el: …" at bounding box center [585, 265] width 648 height 55
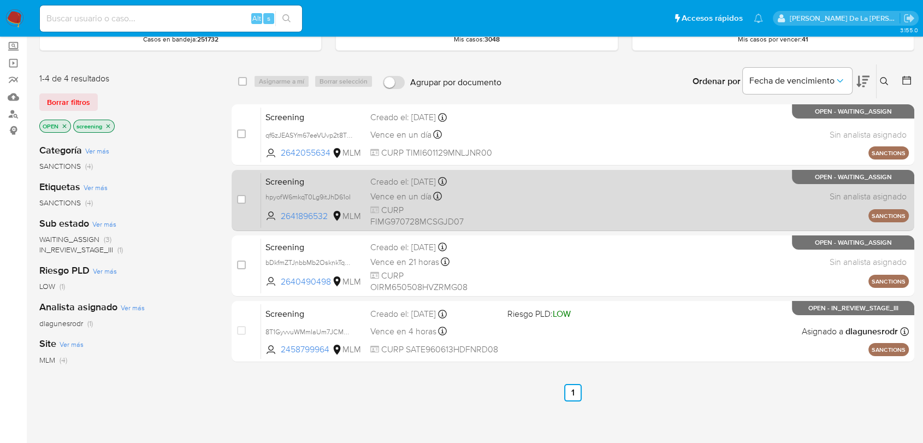
click at [493, 204] on span "CURP FIMG970728MCSGJD07" at bounding box center [434, 215] width 128 height 23
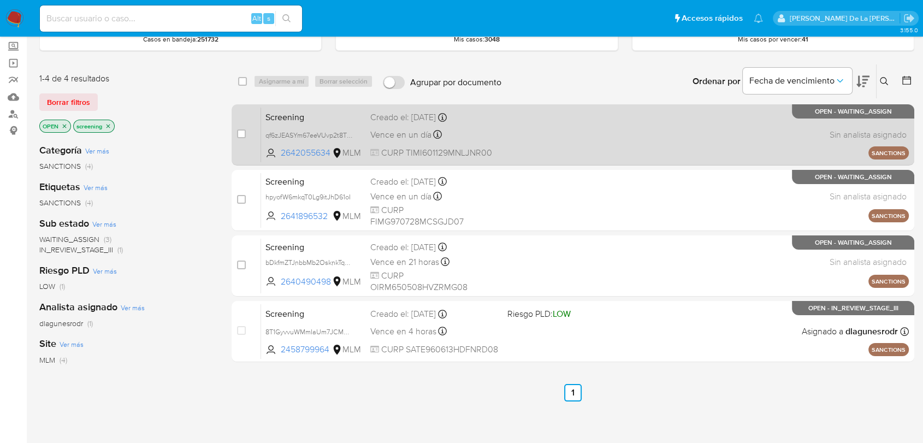
click at [531, 147] on div "Screening qf6zJEASYm67eeVUvp2t8T38 2642055634 MLM Creado el: [DATE] Creado el: …" at bounding box center [585, 134] width 648 height 55
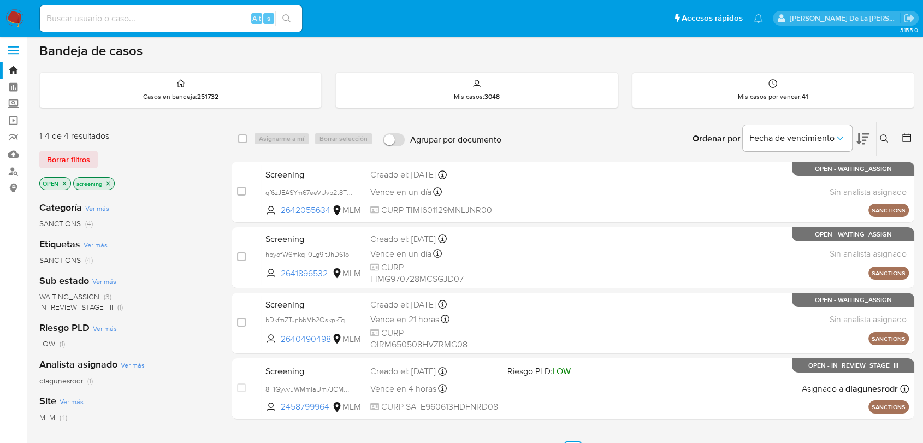
scroll to position [0, 0]
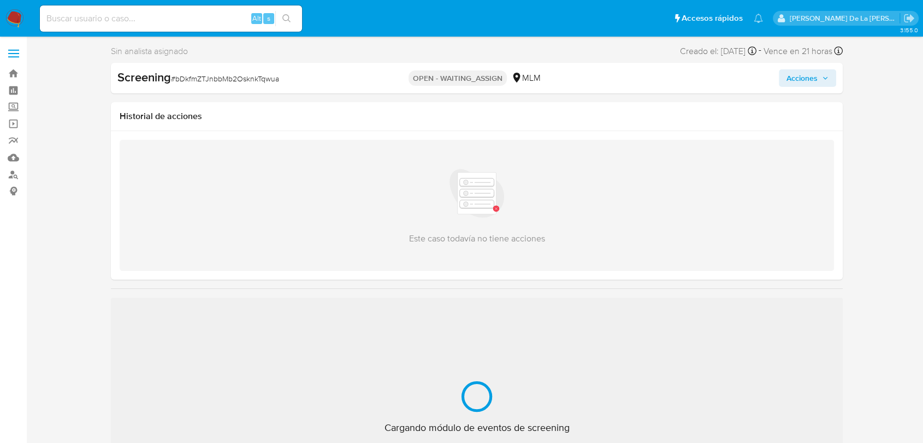
scroll to position [61, 0]
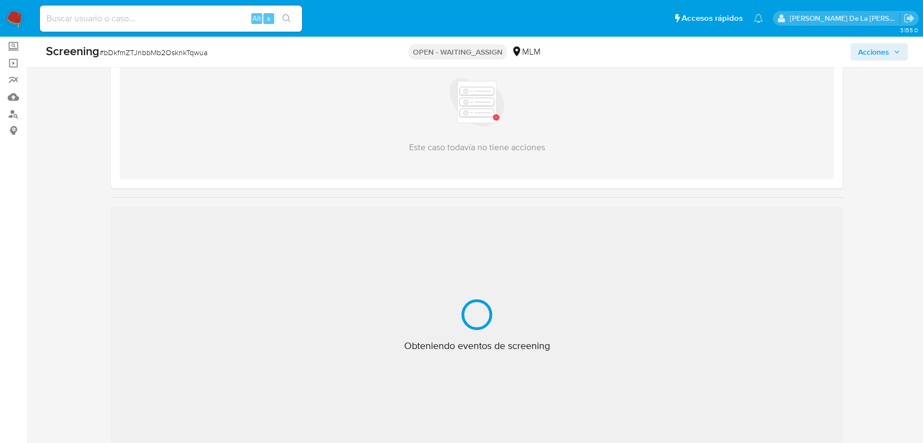
select select "10"
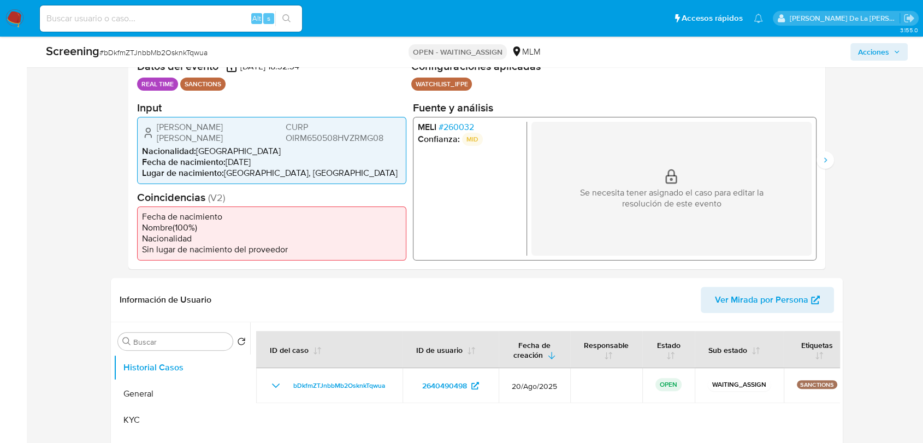
scroll to position [243, 0]
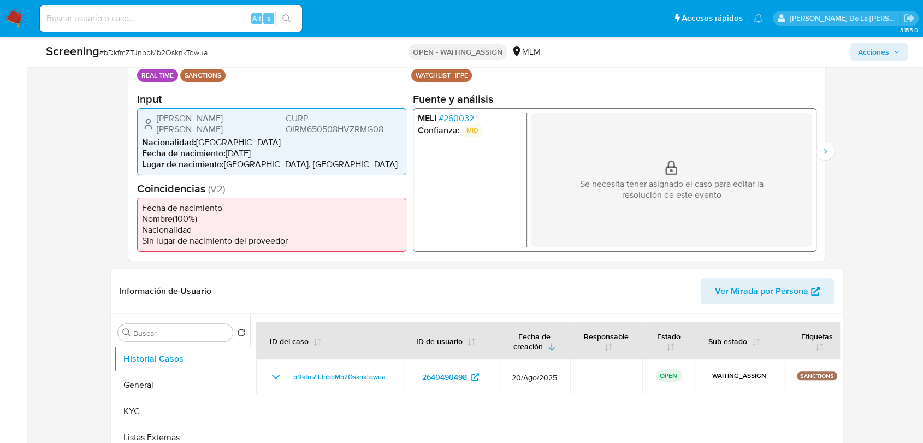
click at [449, 121] on span "# 260032" at bounding box center [457, 118] width 36 height 11
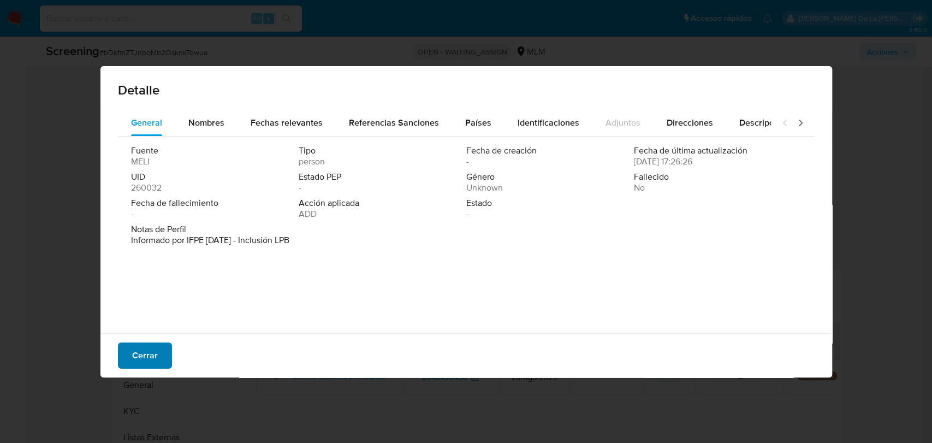
drag, startPoint x: 127, startPoint y: 365, endPoint x: 133, endPoint y: 359, distance: 9.3
click at [127, 364] on button "Cerrar" at bounding box center [145, 355] width 54 height 26
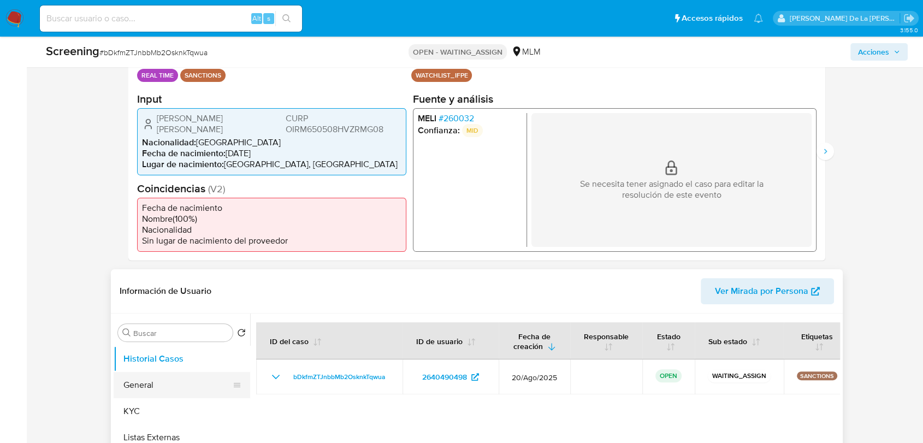
click at [164, 390] on button "General" at bounding box center [178, 385] width 128 height 26
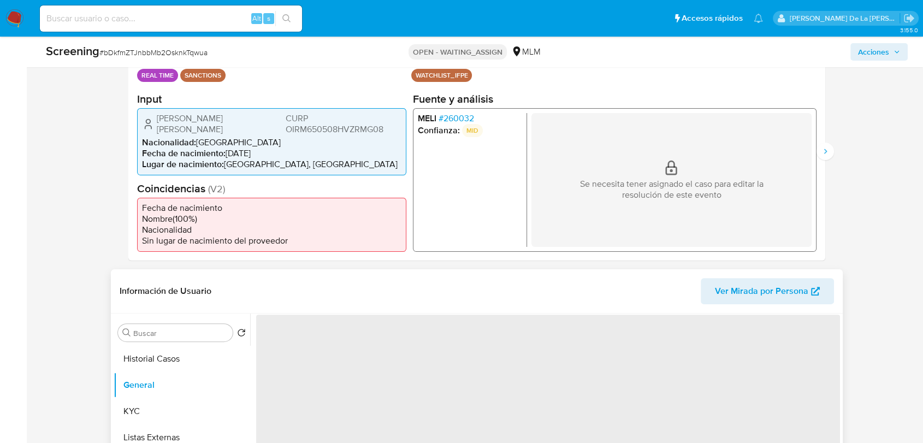
scroll to position [364, 0]
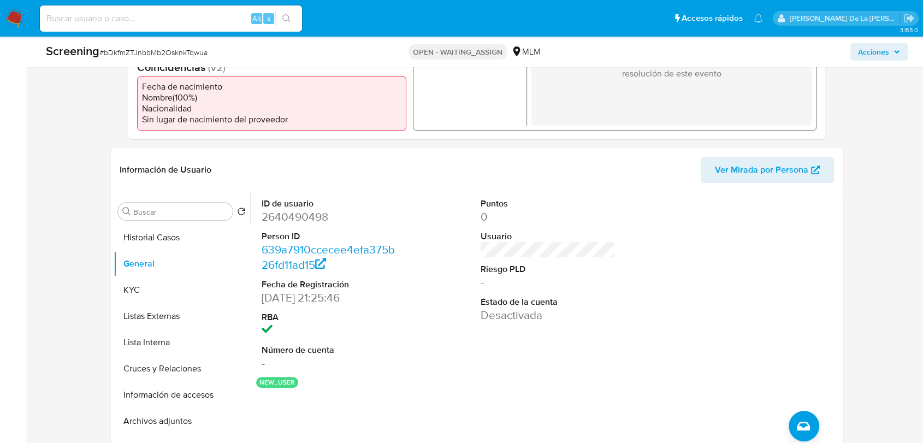
click at [170, 54] on span "# bDkfmZTJnbbMb2OsknkTqwua" at bounding box center [153, 52] width 108 height 11
copy span "bDkfmZTJnbbMb2OsknkTqwua"
click at [295, 215] on dd "2640490498" at bounding box center [329, 216] width 135 height 15
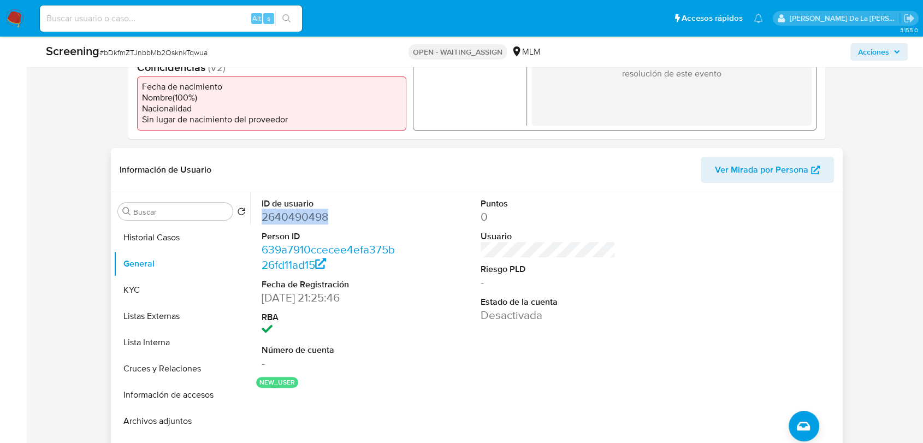
copy dd "2640490498"
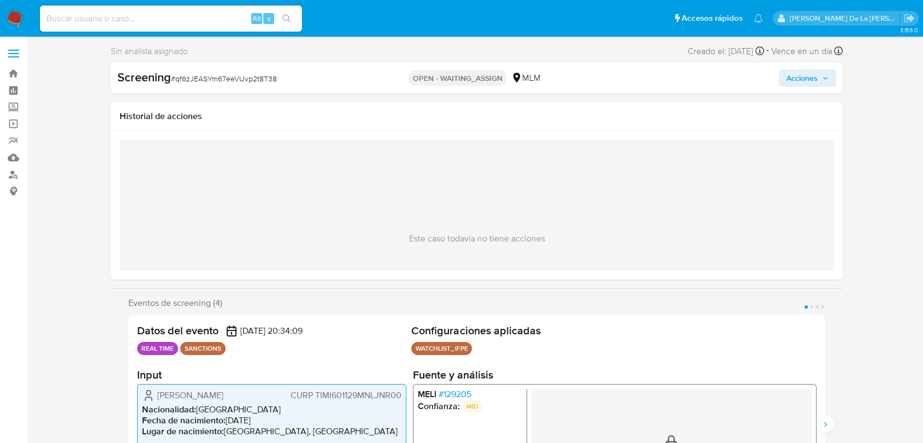
select select "10"
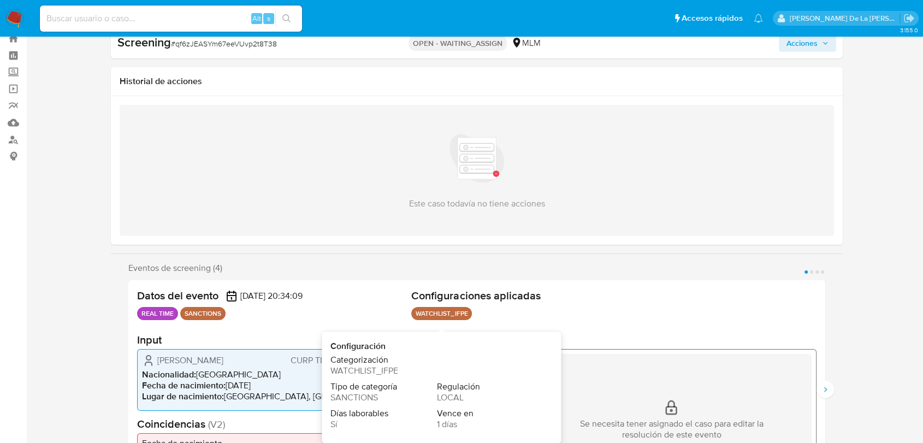
scroll to position [182, 0]
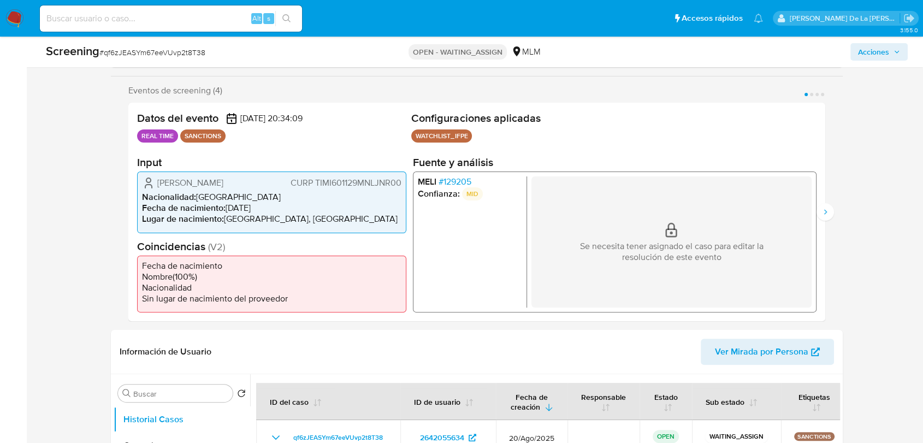
click at [464, 188] on p "MID" at bounding box center [472, 193] width 21 height 13
click at [462, 182] on span "# 129205" at bounding box center [455, 181] width 33 height 11
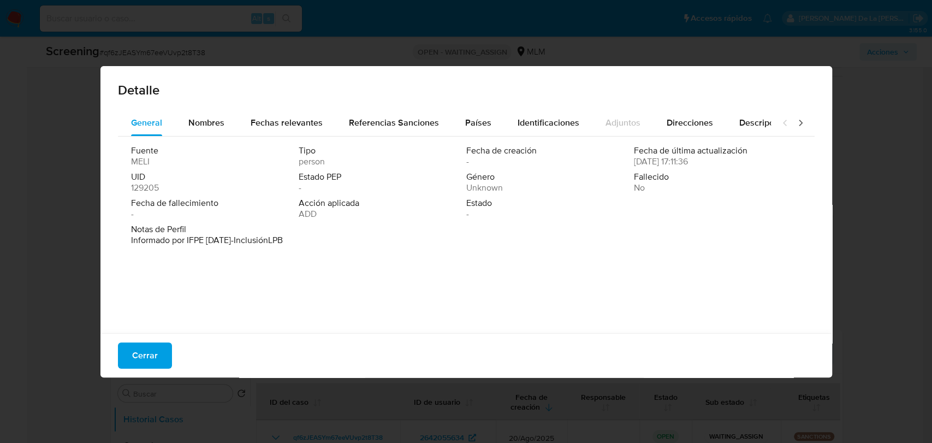
click at [137, 349] on span "Cerrar" at bounding box center [145, 356] width 26 height 24
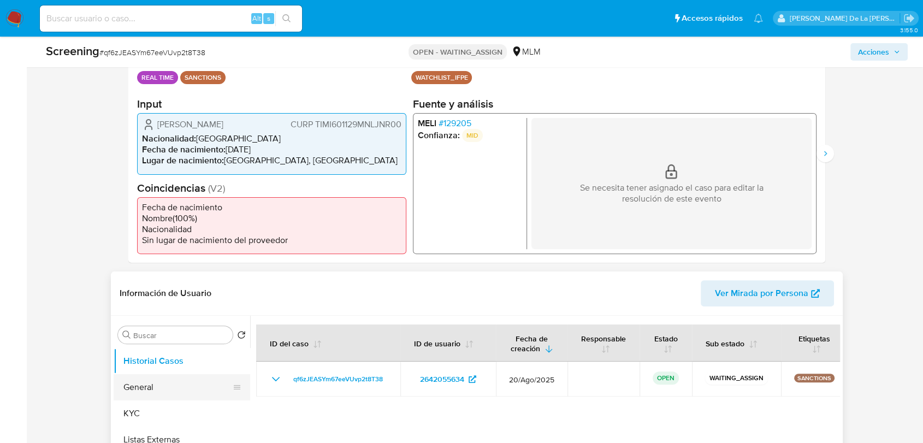
scroll to position [303, 0]
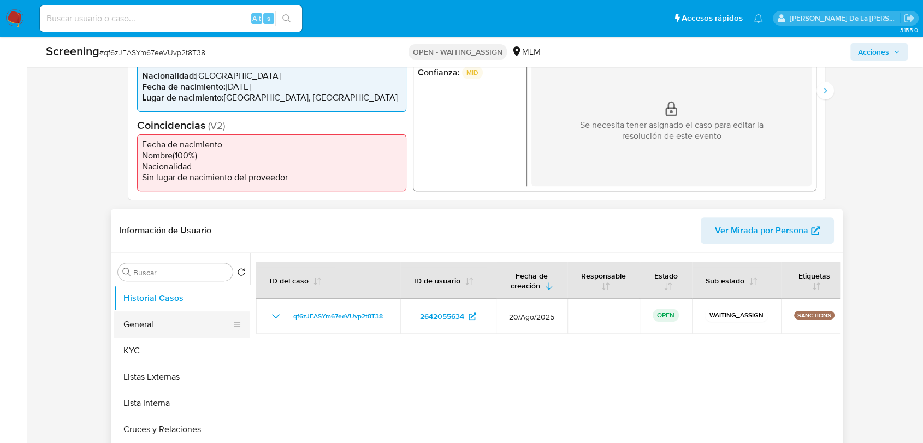
click at [163, 334] on button "General" at bounding box center [178, 324] width 128 height 26
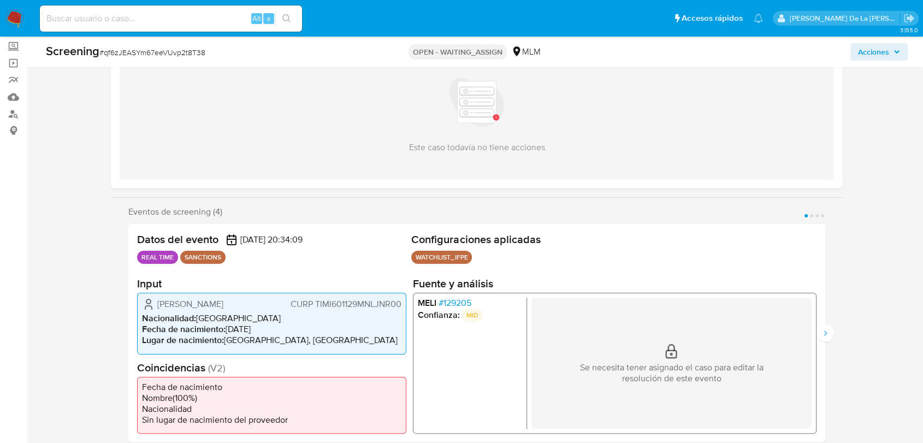
scroll to position [121, 0]
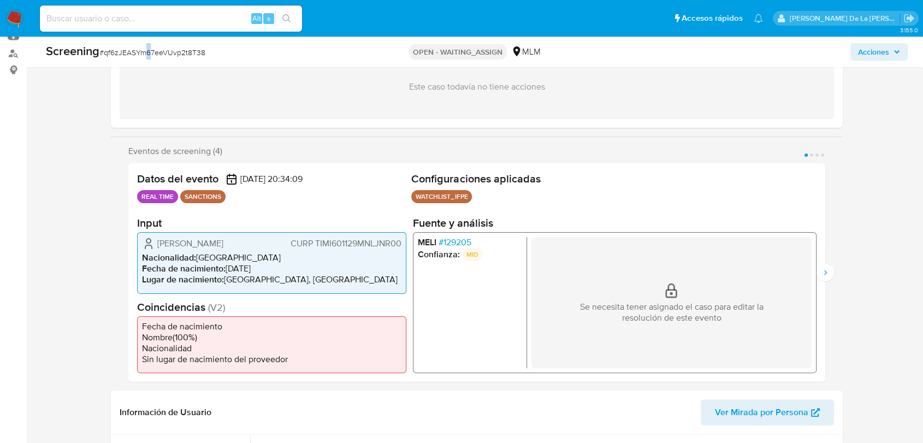
click at [149, 47] on span "# qf6zJEASYm67eeVUvp2t8T38" at bounding box center [152, 52] width 106 height 11
click at [159, 60] on div "Screening # qf6zJEASYm67eeVUvp2t8T38" at bounding box center [188, 51] width 285 height 17
click at [162, 52] on span "# qf6zJEASYm67eeVUvp2t8T38" at bounding box center [152, 52] width 106 height 11
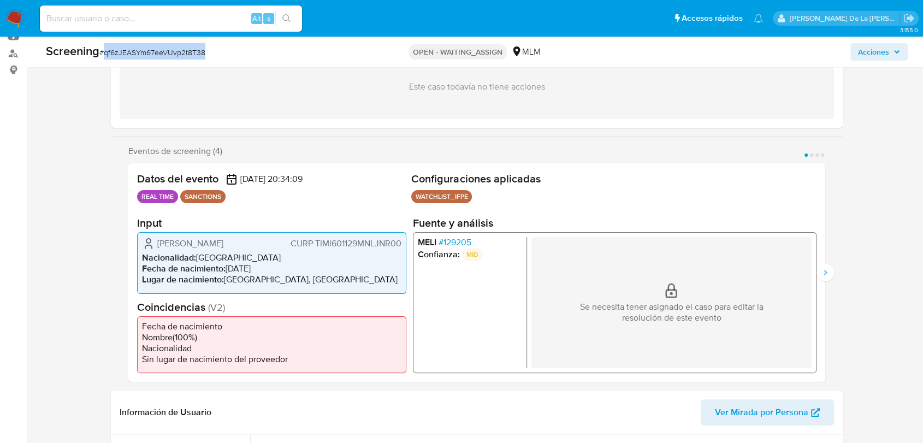
copy span "qf6zJEASYm67eeVUvp2t8T38"
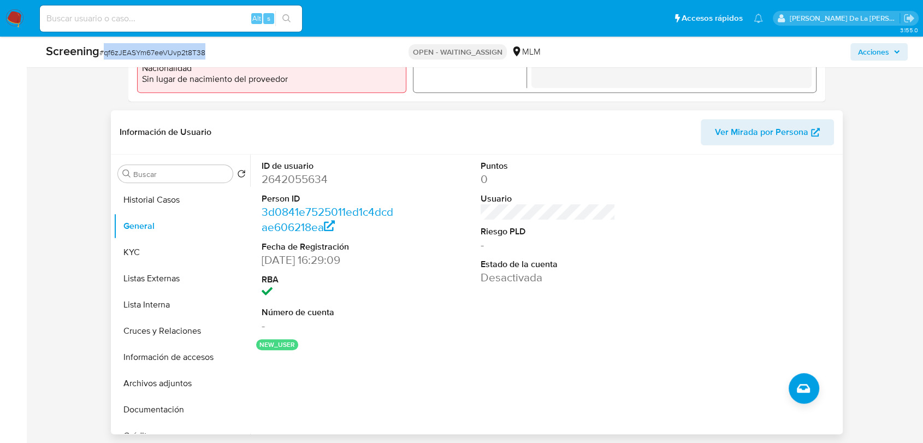
scroll to position [424, 0]
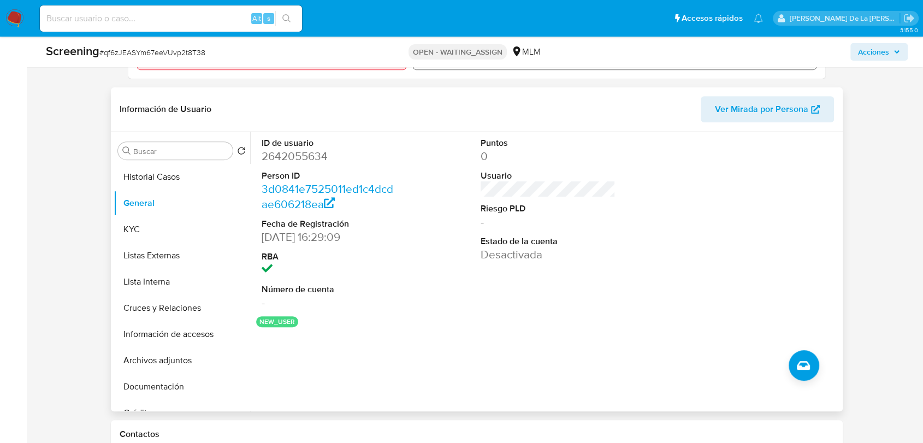
click at [292, 163] on dd "2642055634" at bounding box center [329, 156] width 135 height 15
copy dd "2642055634"
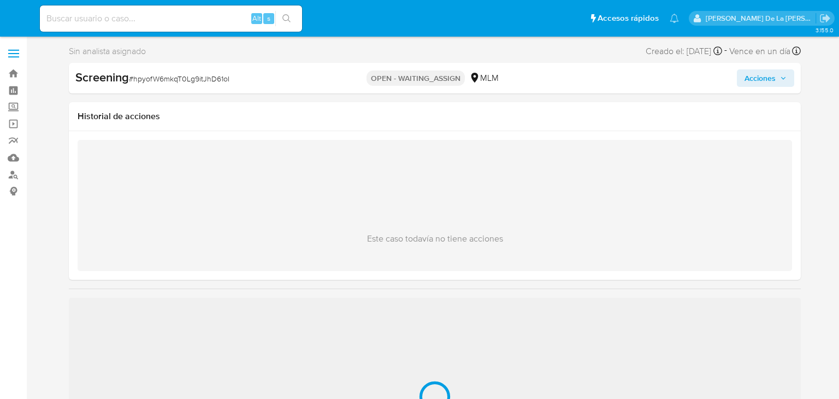
select select "10"
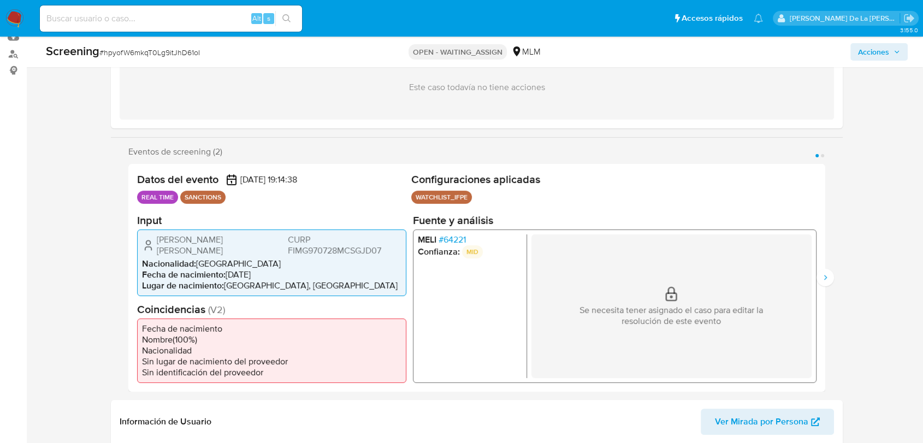
scroll to position [121, 0]
click at [453, 224] on h2 "Fuente y análisis" at bounding box center [615, 219] width 404 height 14
click at [453, 237] on span "# 64221" at bounding box center [452, 238] width 27 height 11
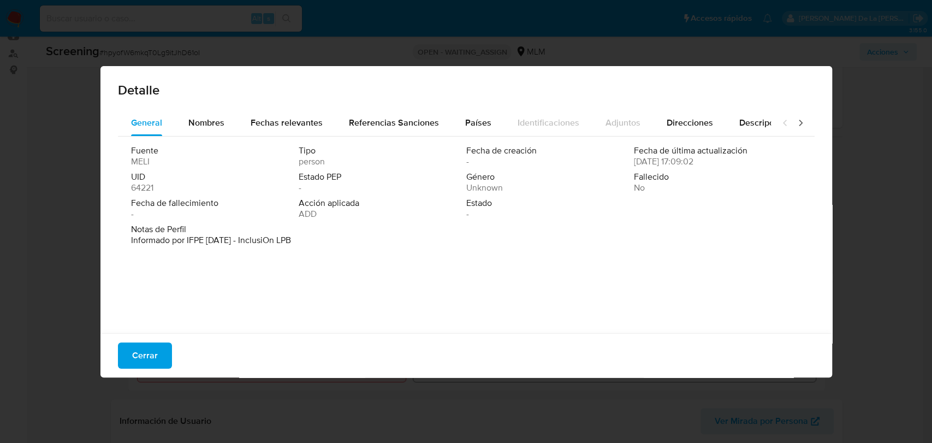
click at [171, 352] on div "Cerrar" at bounding box center [466, 355] width 732 height 44
click at [143, 371] on div "Cerrar" at bounding box center [466, 355] width 732 height 44
click at [148, 359] on span "Cerrar" at bounding box center [145, 356] width 26 height 24
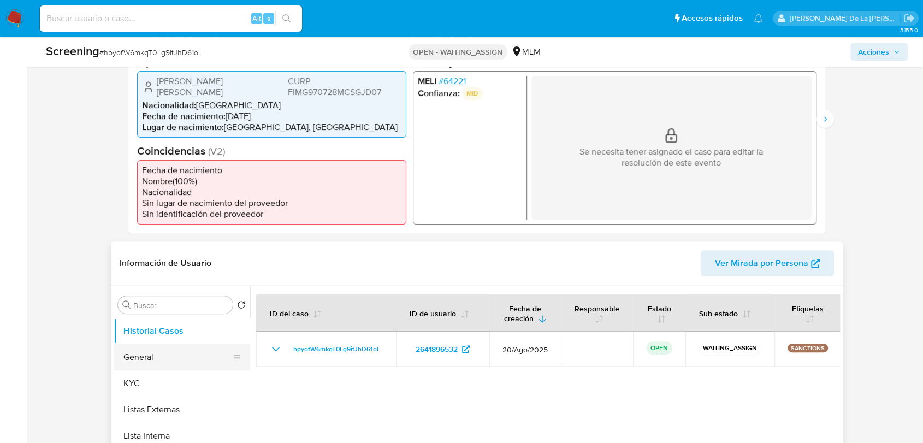
scroll to position [364, 0]
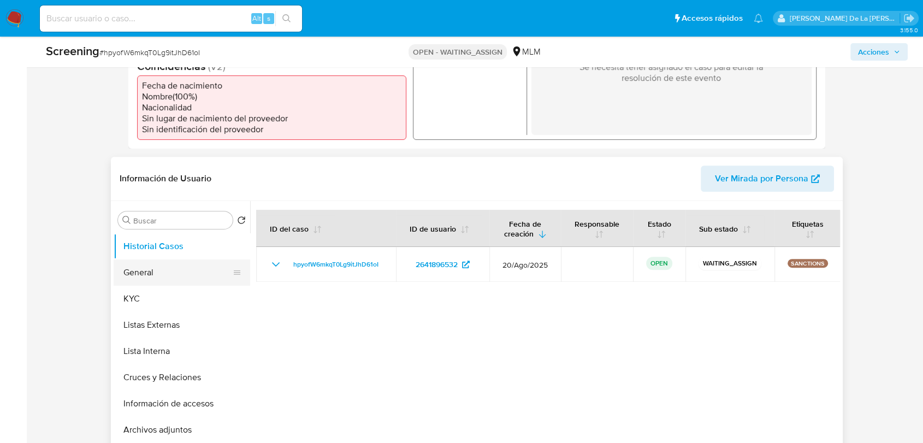
click at [171, 275] on button "General" at bounding box center [178, 272] width 128 height 26
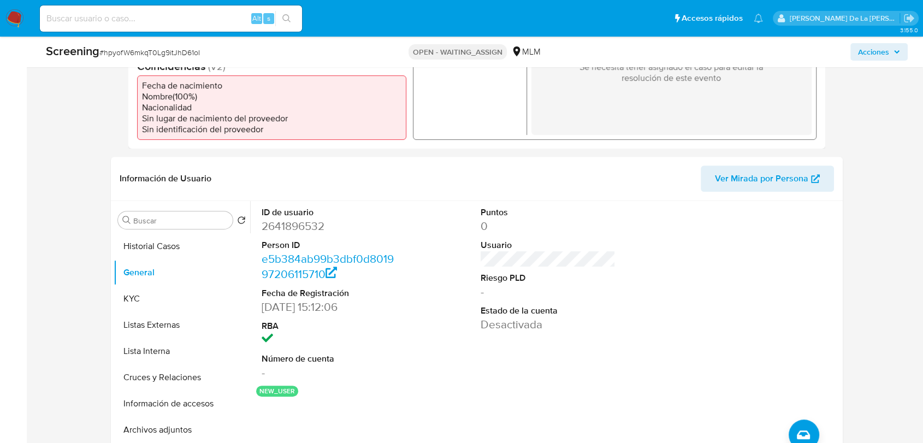
click at [164, 49] on span "# hpyofW6mkqT0Lg9itJhD61oI" at bounding box center [149, 52] width 100 height 11
copy span "hpyofW6mkqT0Lg9itJhD61oI"
click at [284, 226] on dd "2641896532" at bounding box center [329, 225] width 135 height 15
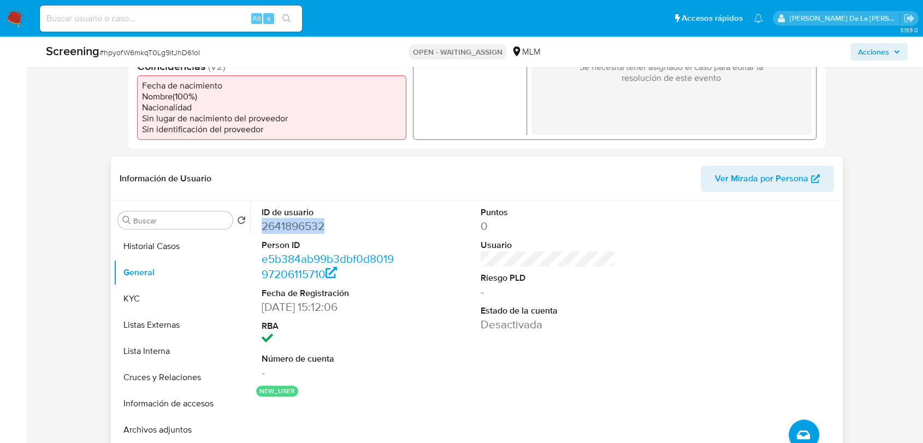
copy dd "2641896532"
